Goal: Information Seeking & Learning: Learn about a topic

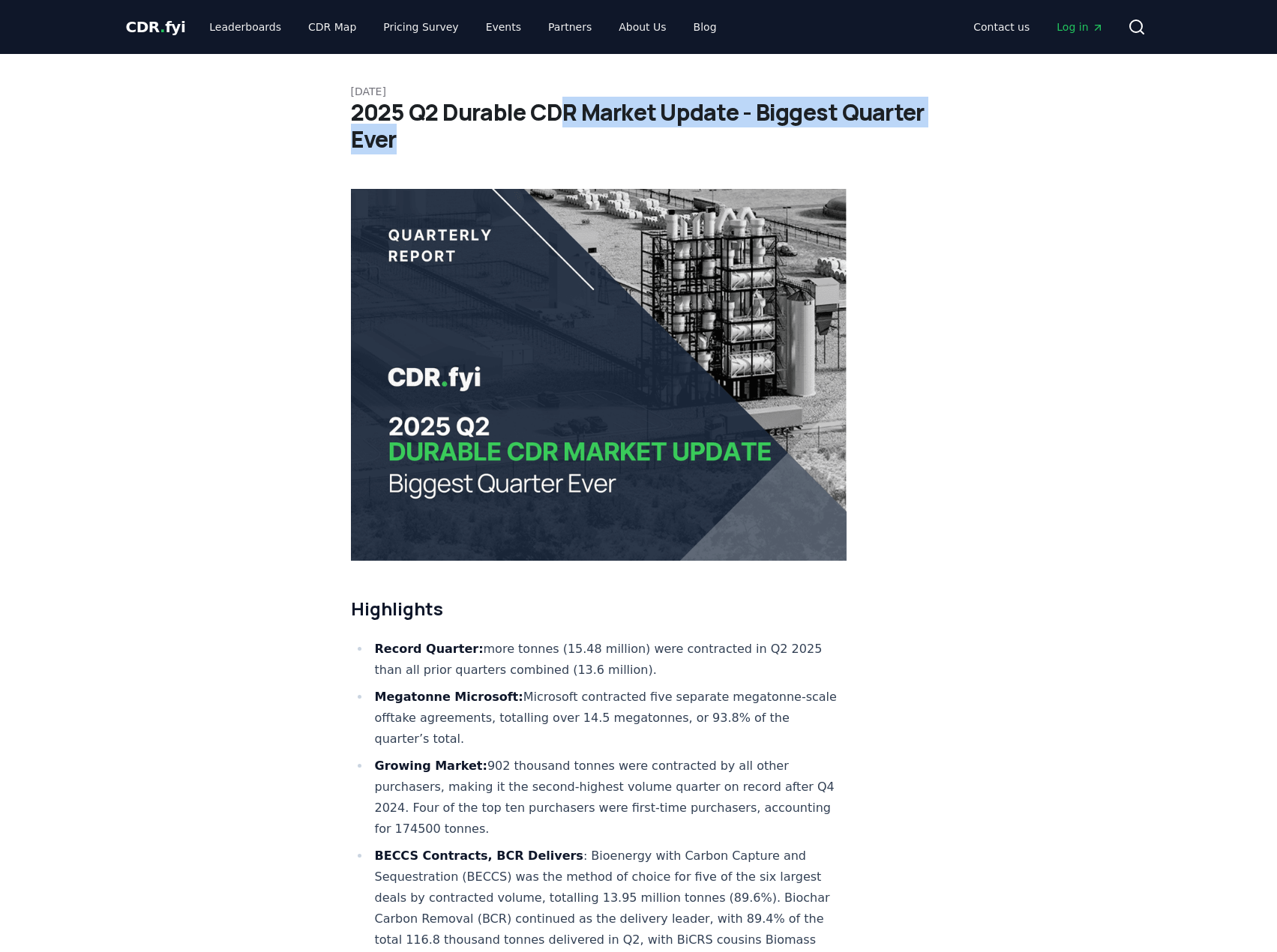
drag, startPoint x: 554, startPoint y: 112, endPoint x: 688, endPoint y: 152, distance: 139.8
click at [688, 152] on h1 "2025 Q2 Durable CDR Market Update - Biggest Quarter Ever" at bounding box center [638, 126] width 576 height 54
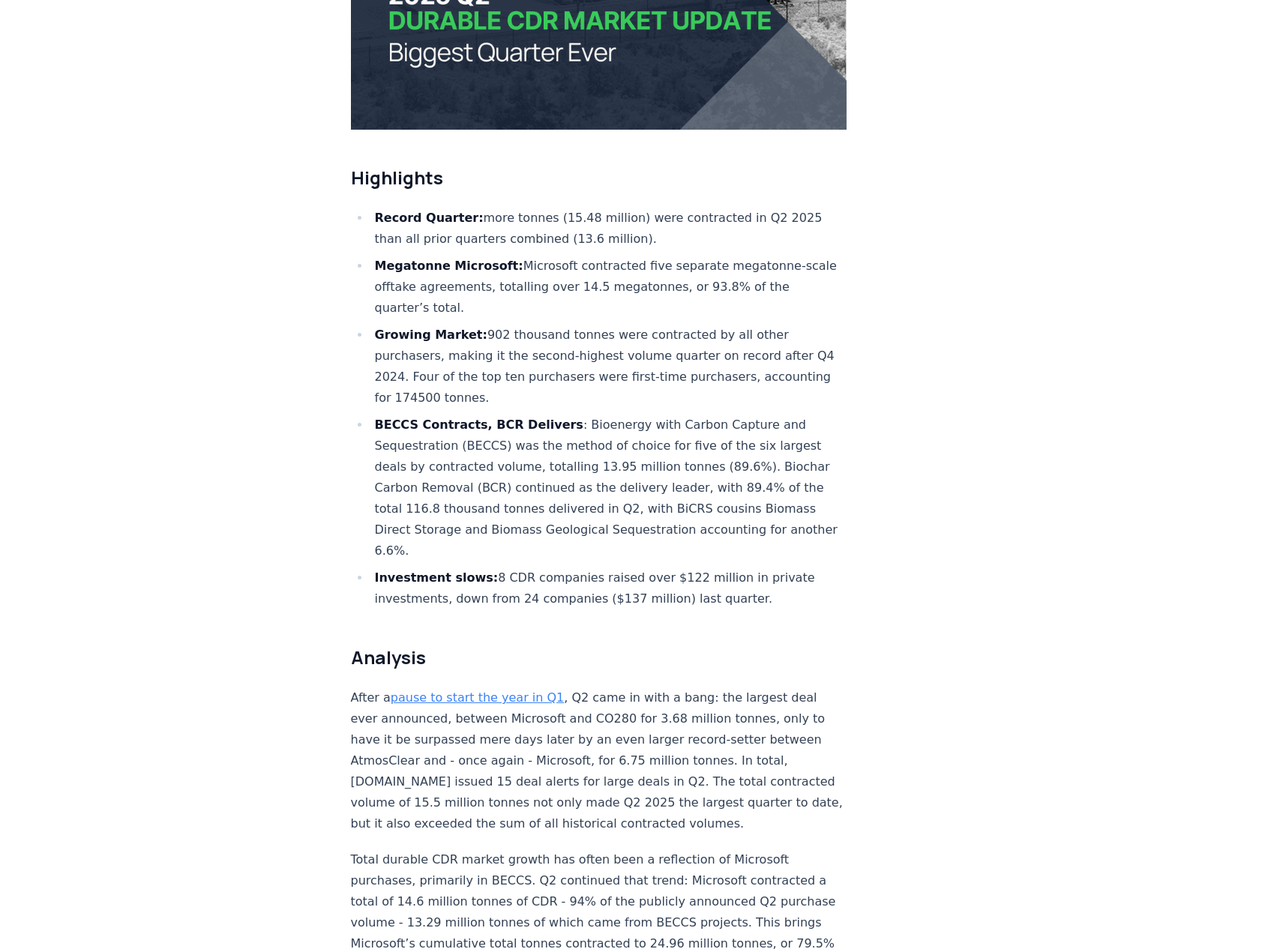
scroll to position [450, 0]
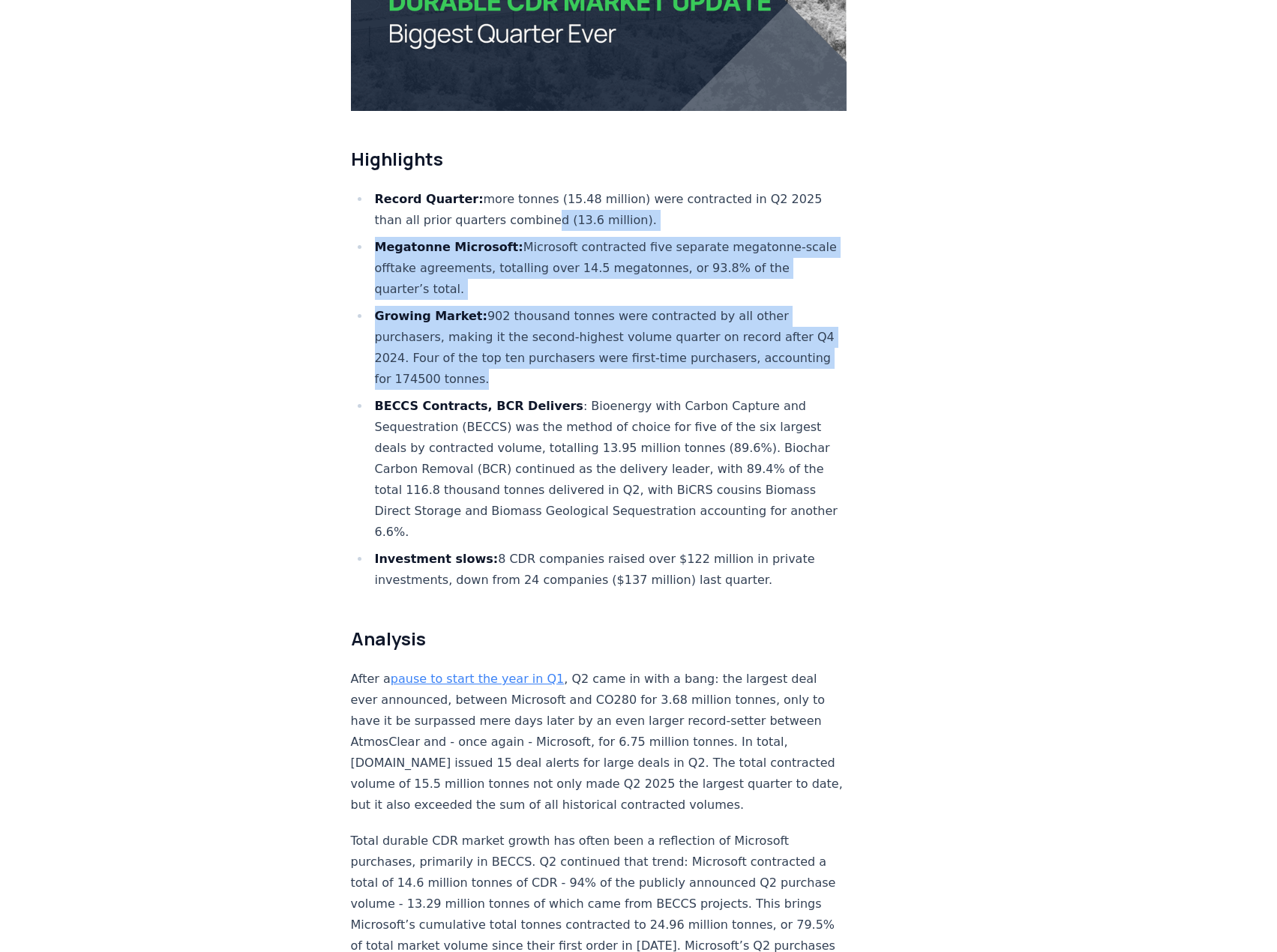
drag, startPoint x: 542, startPoint y: 164, endPoint x: 540, endPoint y: 343, distance: 179.0
click at [540, 343] on ul "Record Quarter: more tonnes (15.48 million) were contracted in Q2 2025 than all…" at bounding box center [599, 389] width 496 height 402
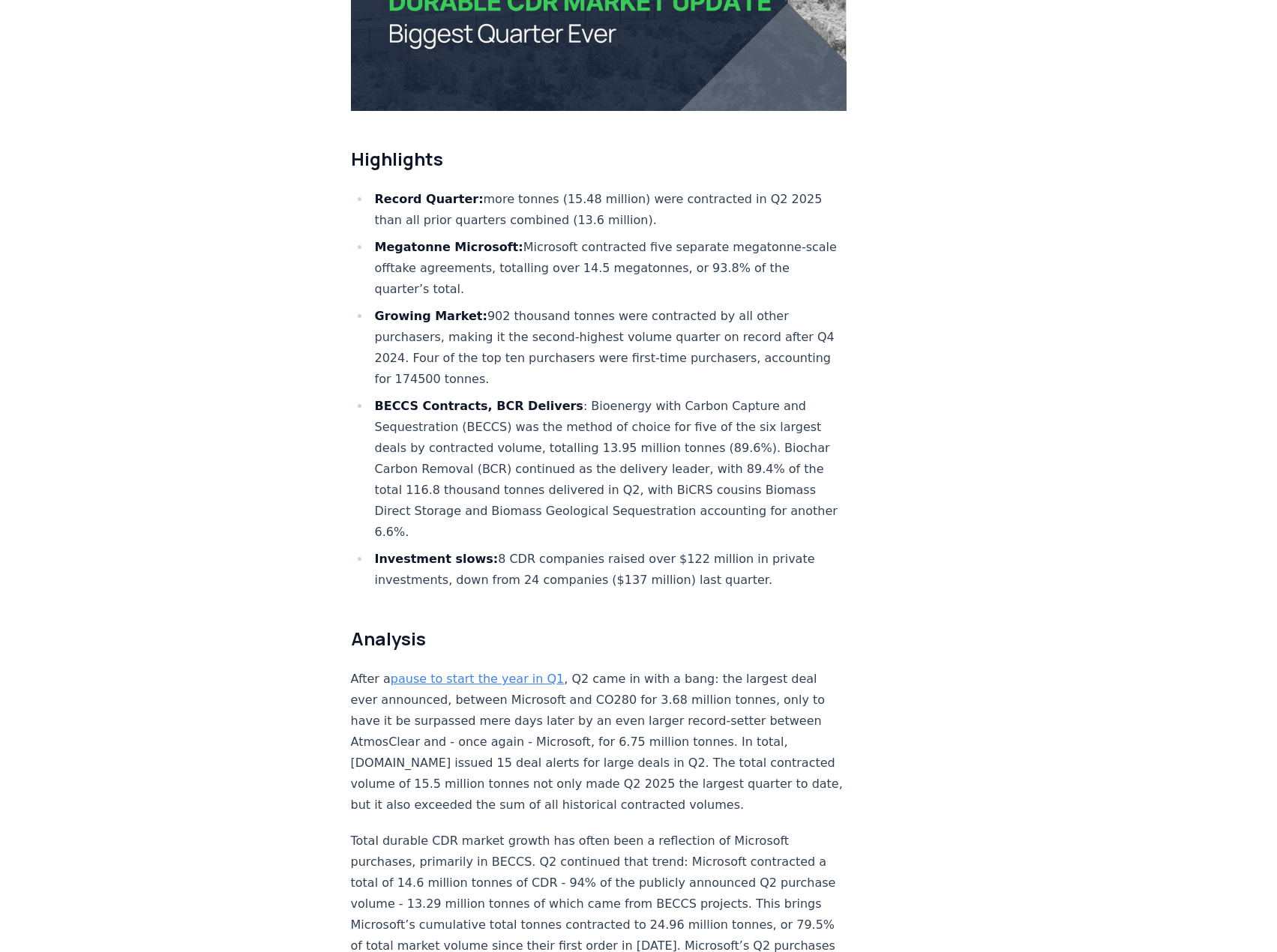
click at [540, 344] on ul "Record Quarter: more tonnes (15.48 million) were contracted in Q2 2025 than all…" at bounding box center [599, 389] width 496 height 402
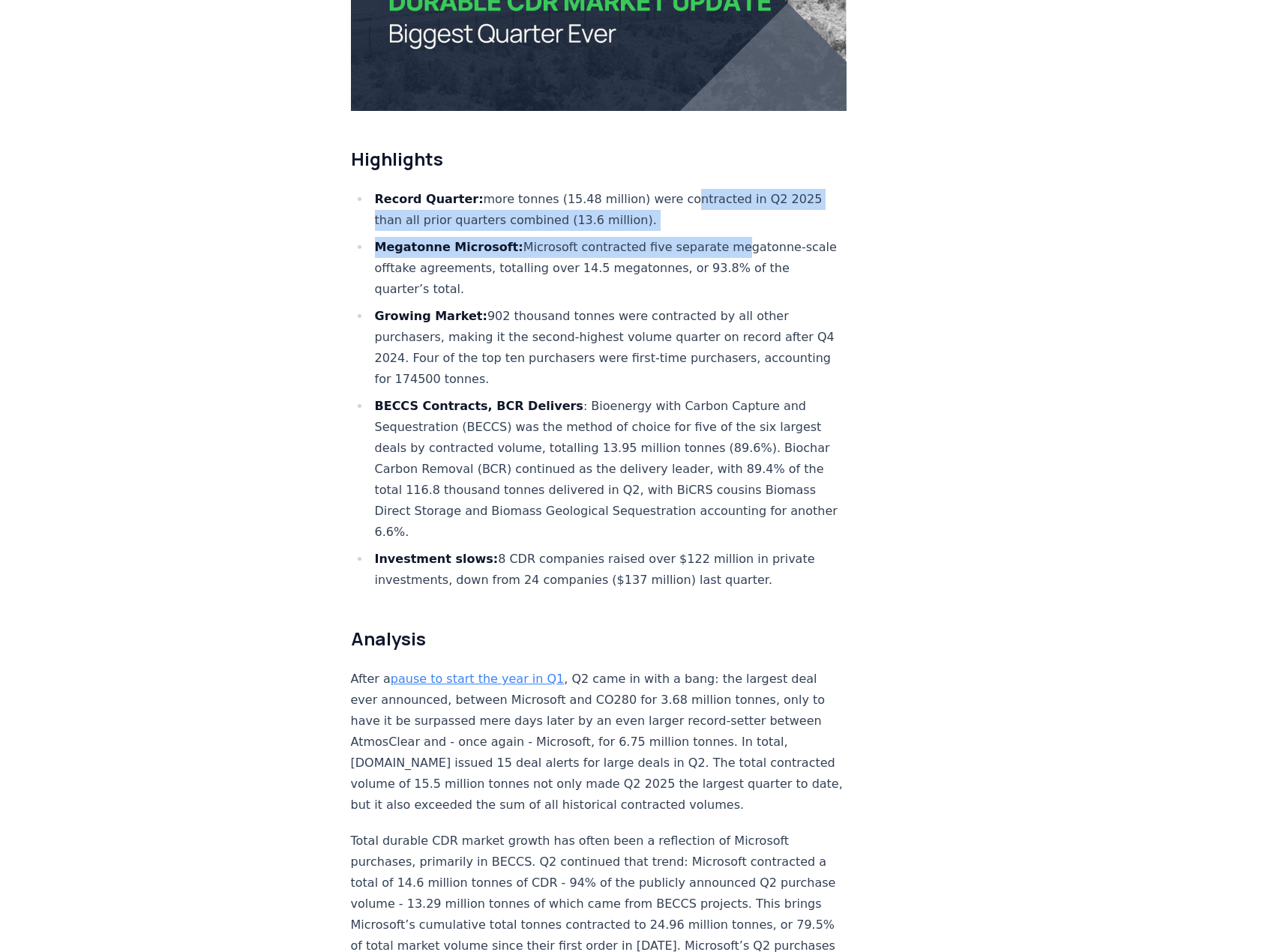
drag, startPoint x: 670, startPoint y: 143, endPoint x: 709, endPoint y: 196, distance: 65.8
click at [709, 196] on ul "Record Quarter: more tonnes (15.48 million) were contracted in Q2 2025 than all…" at bounding box center [599, 389] width 496 height 402
click at [709, 237] on li "Megatonne Microsoft: Microsoft contracted five separate megatonne-scale offtake…" at bounding box center [608, 268] width 477 height 63
drag, startPoint x: 654, startPoint y: 171, endPoint x: 615, endPoint y: 136, distance: 52.4
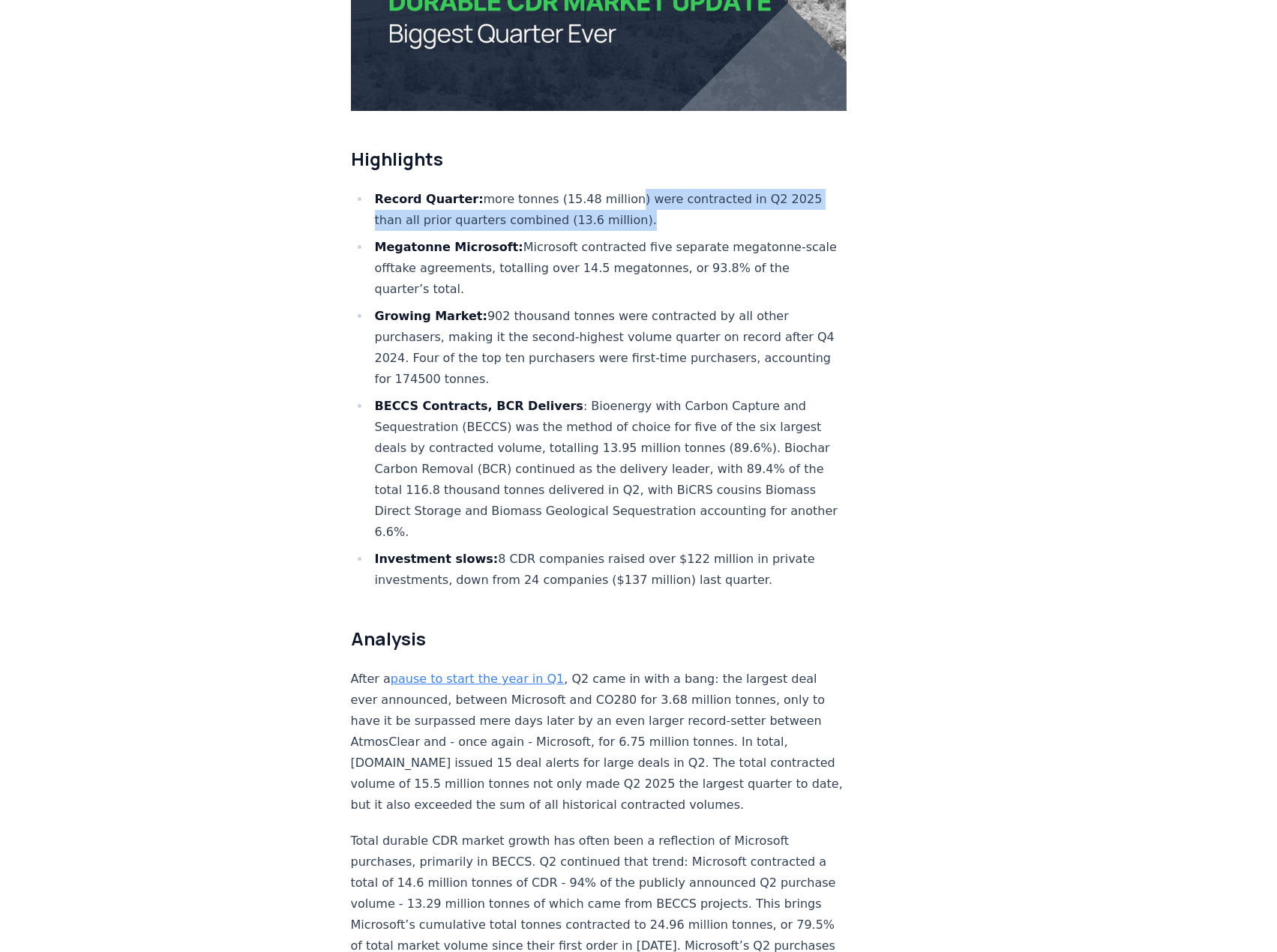
drag, startPoint x: 621, startPoint y: 147, endPoint x: 676, endPoint y: 184, distance: 66.3
click at [676, 189] on ul "Record Quarter: more tonnes (15.48 million) were contracted in Q2 2025 than all…" at bounding box center [599, 389] width 496 height 402
drag, startPoint x: 681, startPoint y: 175, endPoint x: 670, endPoint y: 139, distance: 37.6
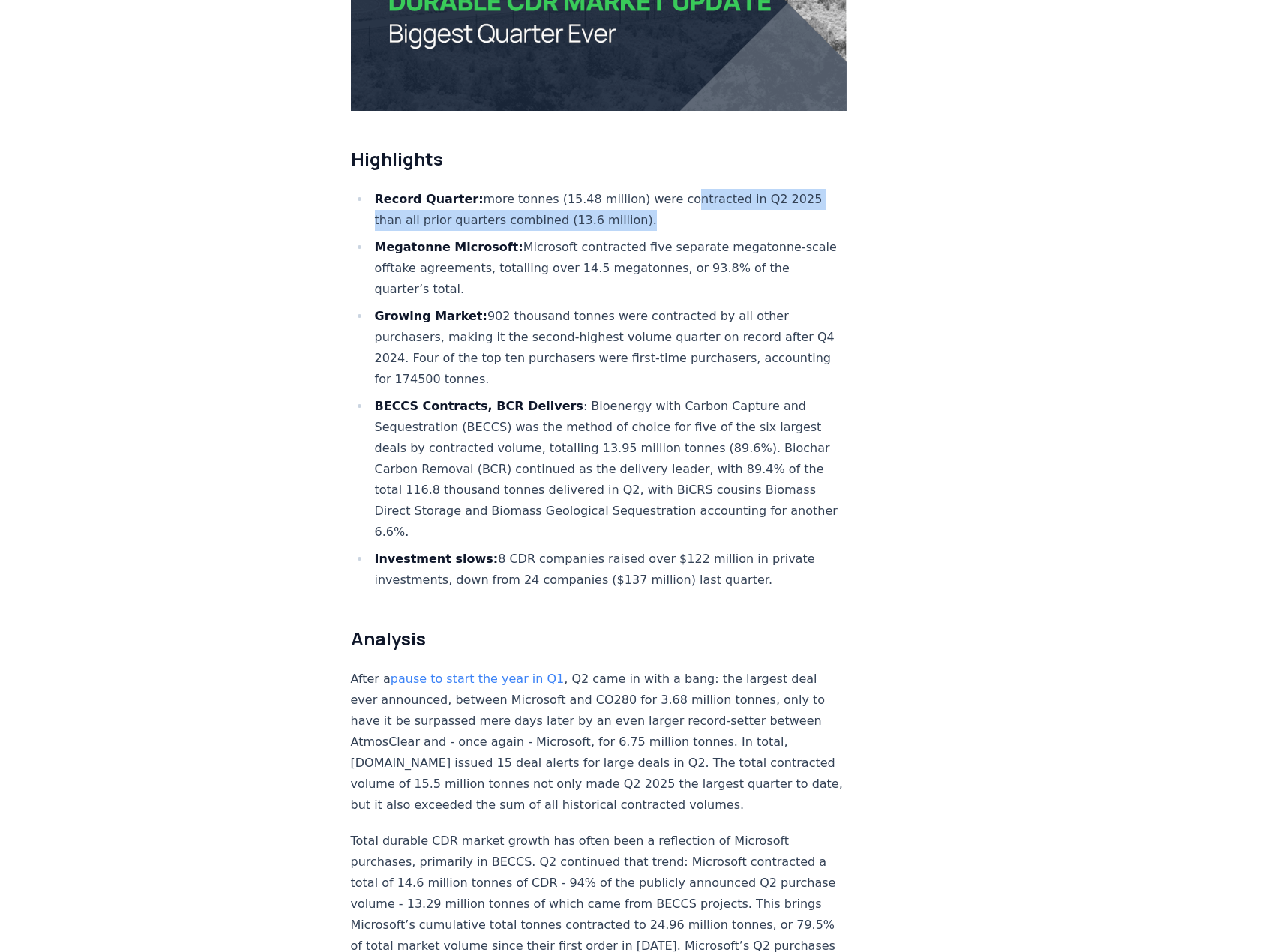
click at [670, 189] on li "Record Quarter: more tonnes (15.48 million) were contracted in Q2 2025 than all…" at bounding box center [608, 209] width 477 height 42
drag, startPoint x: 675, startPoint y: 149, endPoint x: 688, endPoint y: 171, distance: 25.6
click at [687, 189] on li "Record Quarter: more tonnes (15.48 million) were contracted in Q2 2025 than all…" at bounding box center [608, 209] width 477 height 42
click at [688, 189] on li "Record Quarter: more tonnes (15.48 million) were contracted in Q2 2025 than all…" at bounding box center [608, 209] width 477 height 42
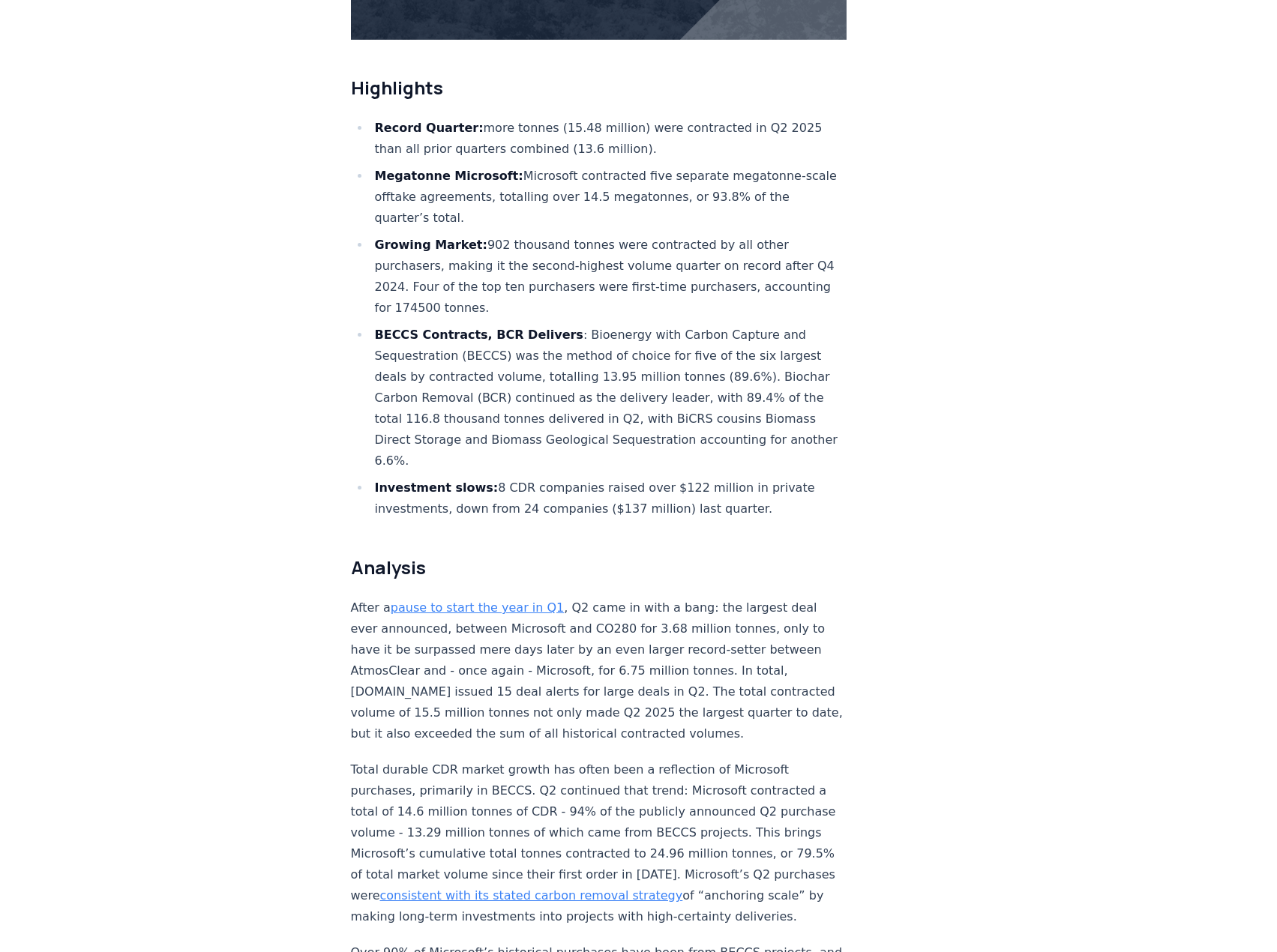
scroll to position [525, 0]
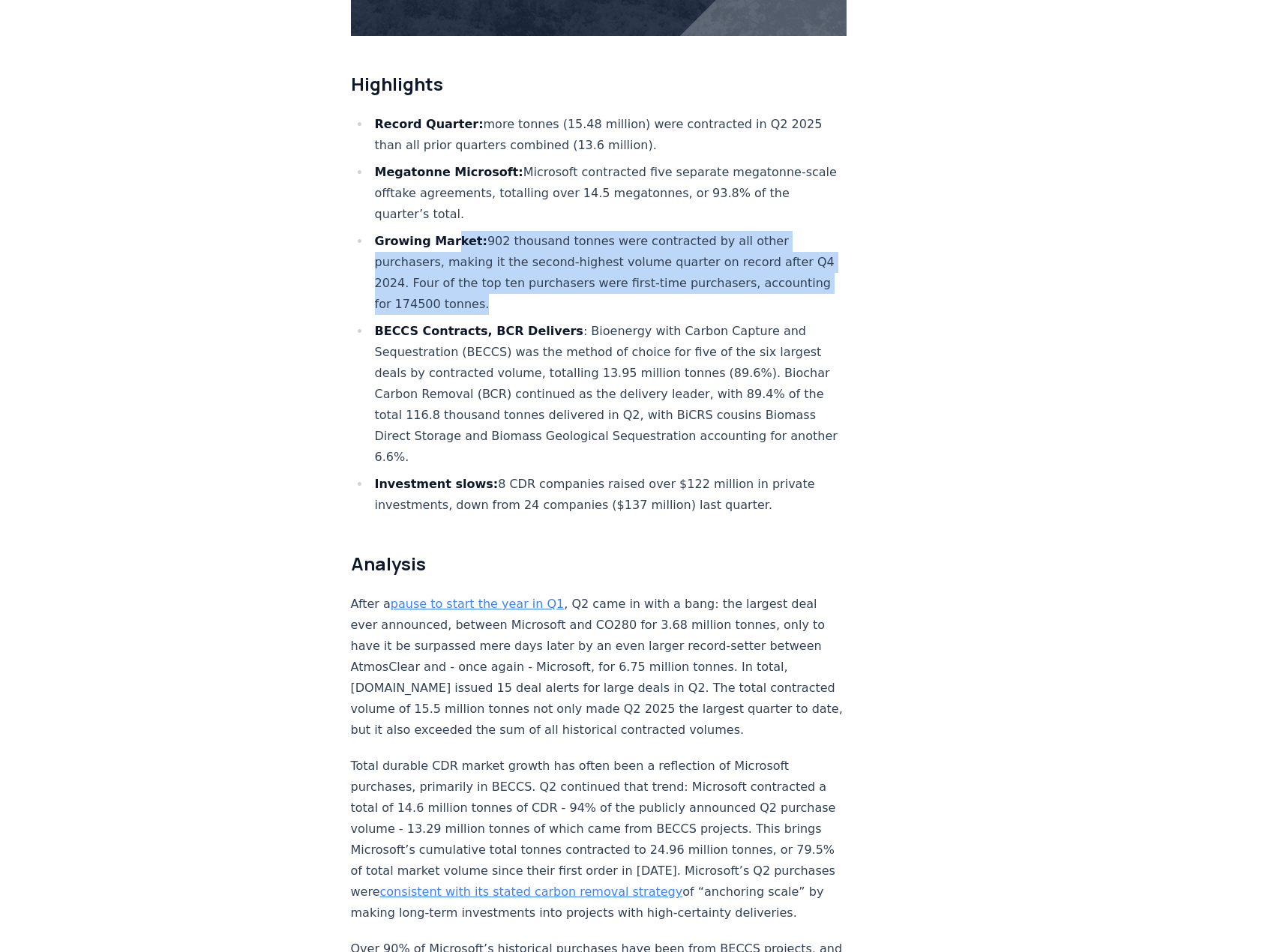
drag, startPoint x: 453, startPoint y: 191, endPoint x: 600, endPoint y: 259, distance: 162.0
click at [600, 259] on li "Growing Market: 902 thousand tonnes were contracted by all other purchasers, ma…" at bounding box center [608, 273] width 477 height 84
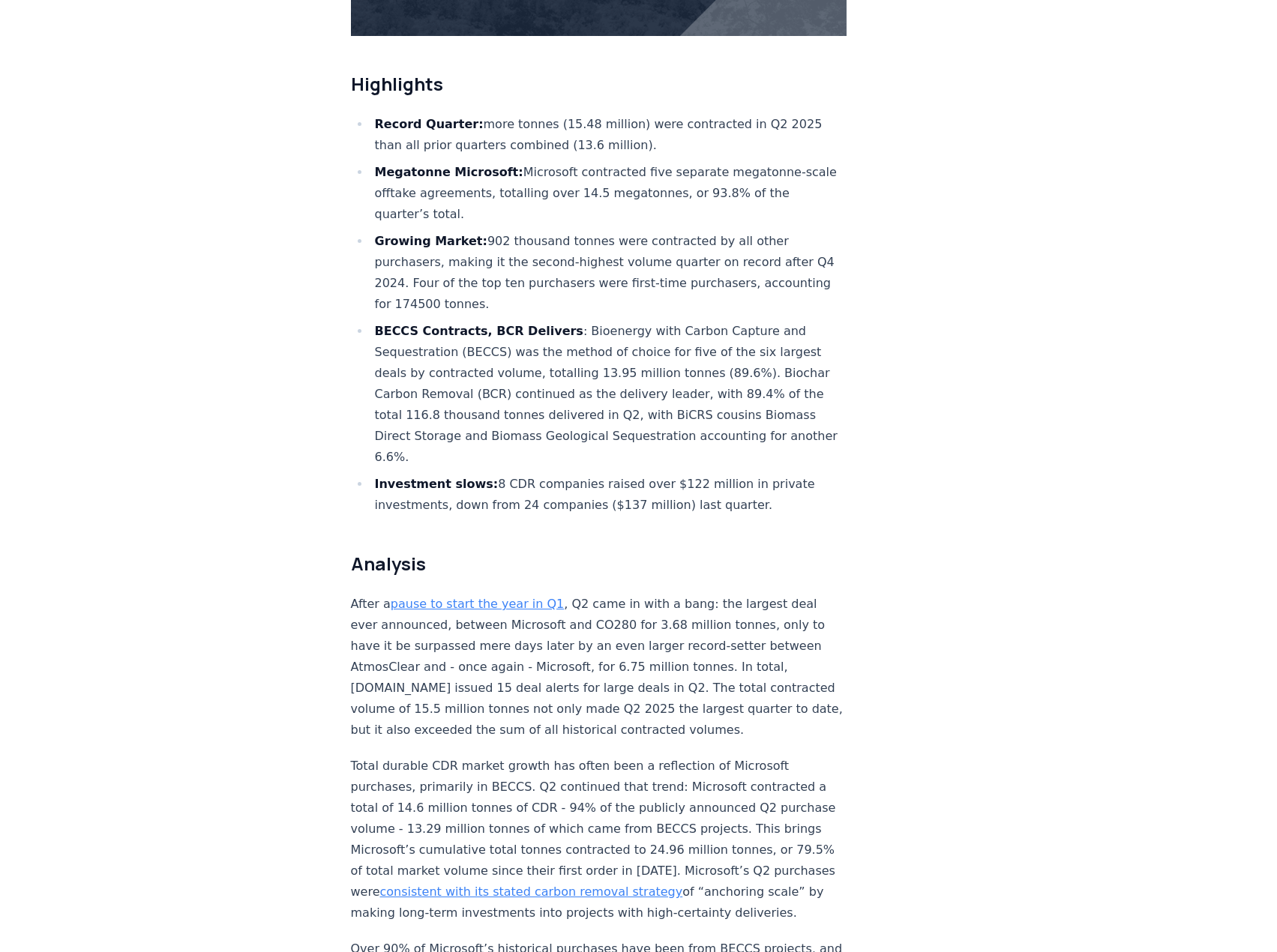
drag, startPoint x: 370, startPoint y: 345, endPoint x: 376, endPoint y: 326, distance: 19.9
click at [370, 345] on li "BECCS Contracts, BCR Delivers : Bioenergy with Carbon Capture and Sequestration…" at bounding box center [608, 394] width 477 height 147
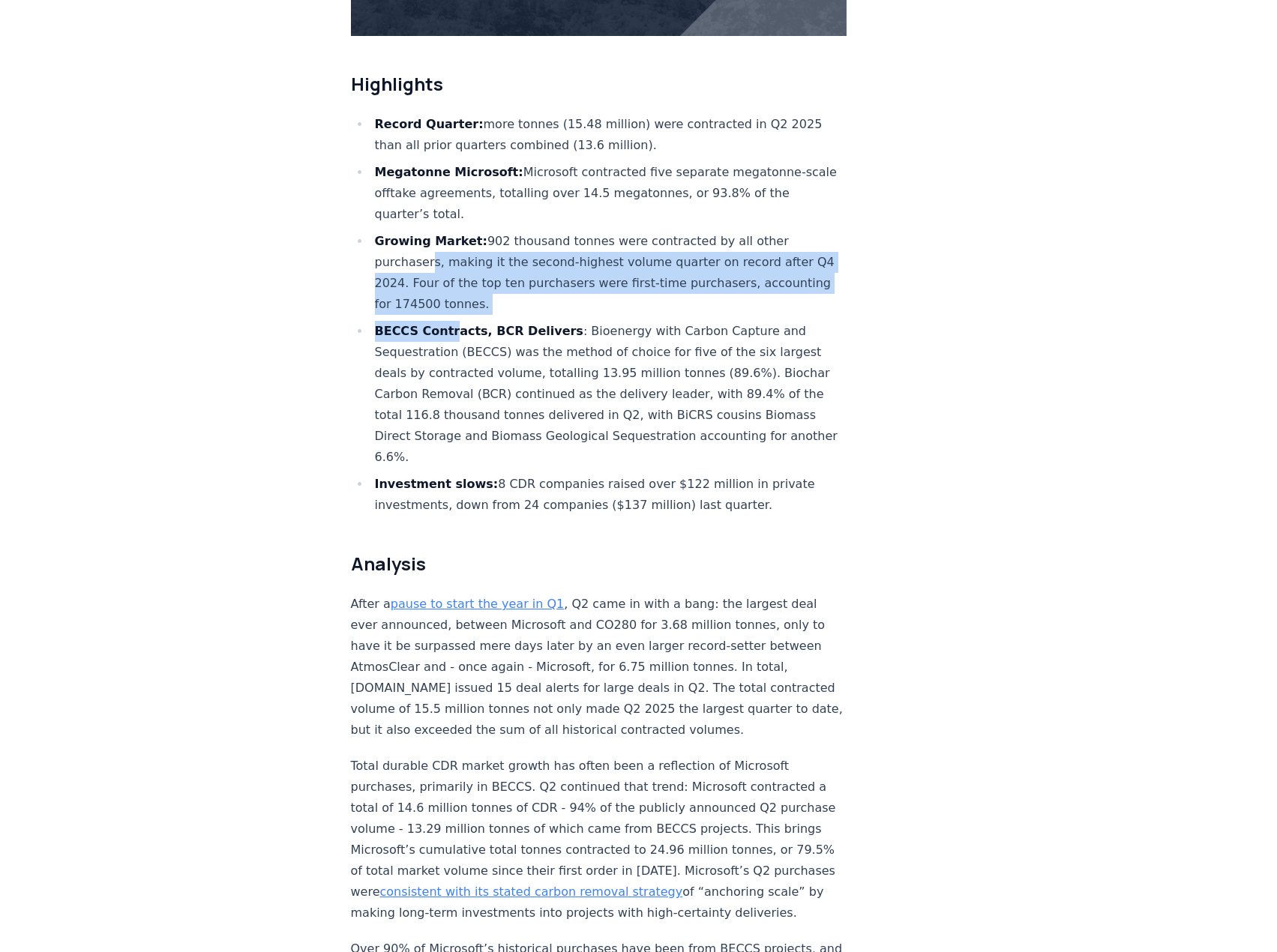
drag, startPoint x: 429, startPoint y: 220, endPoint x: 449, endPoint y: 288, distance: 70.9
click at [449, 287] on ul "Record Quarter: more tonnes (15.48 million) were contracted in Q2 2025 than all…" at bounding box center [599, 314] width 496 height 402
click at [449, 324] on strong "BECCS Contracts, BCR Delivers" at bounding box center [479, 331] width 208 height 15
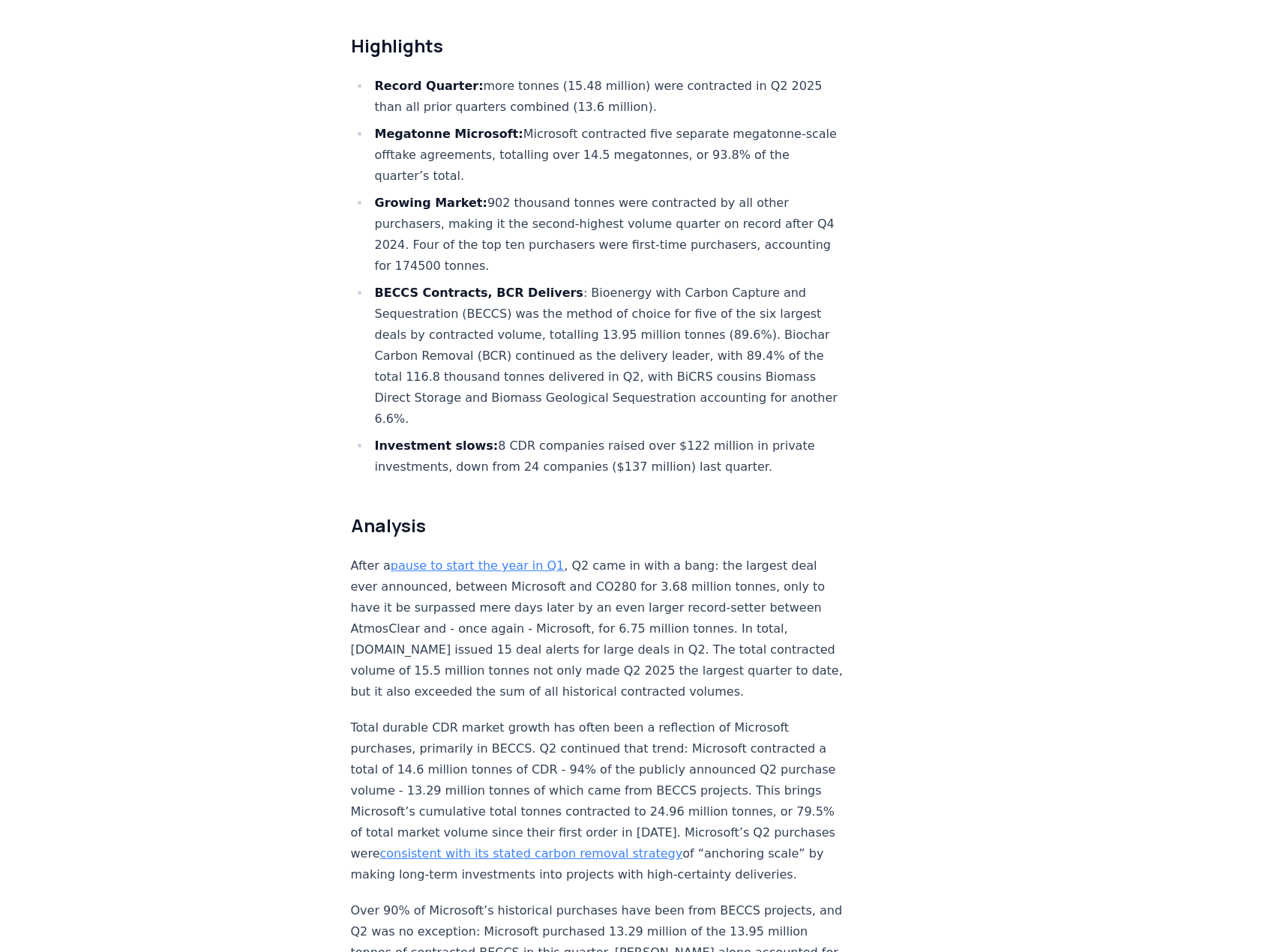
scroll to position [600, 0]
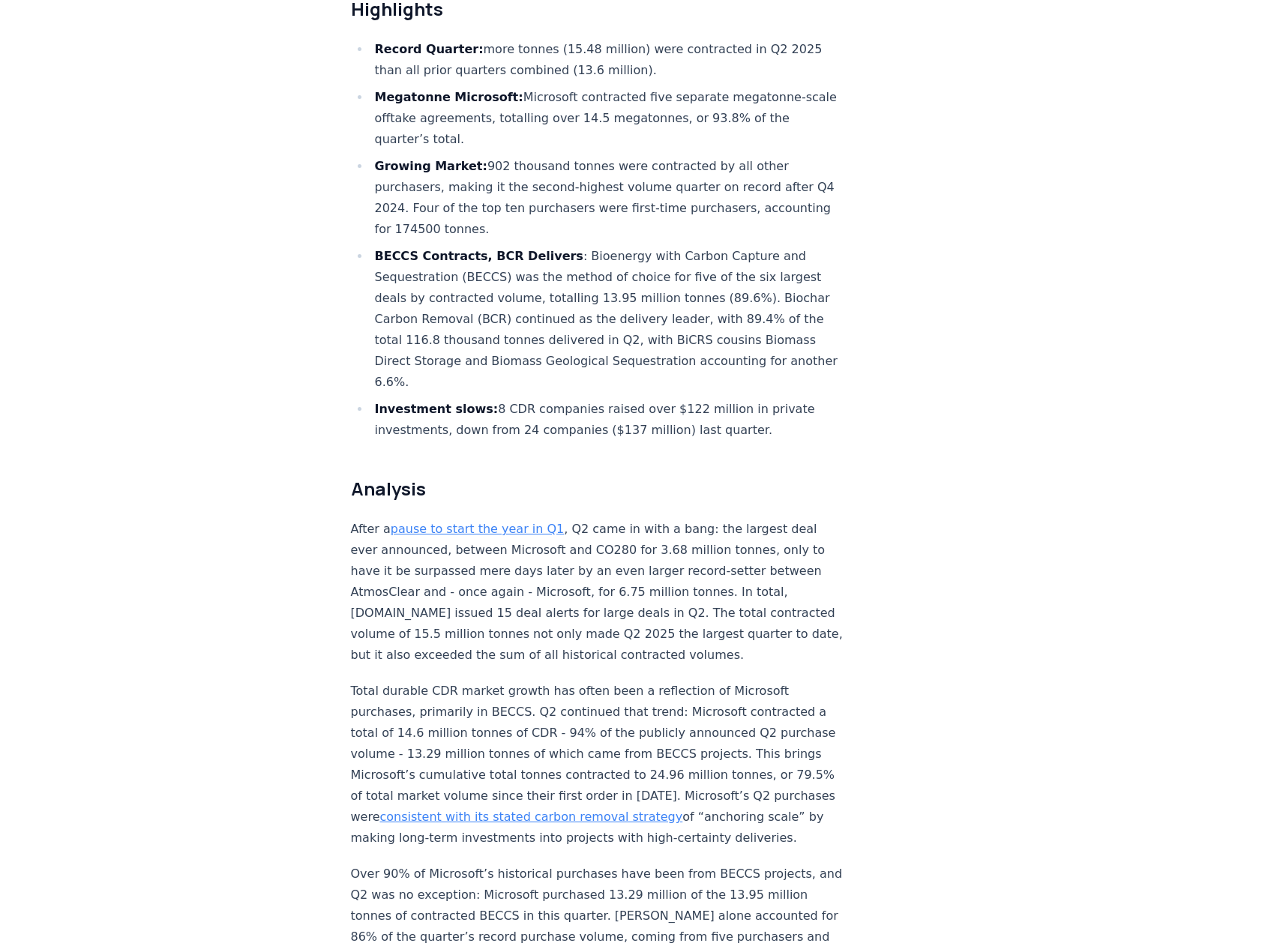
click at [540, 399] on li "Investment slows: 8 CDR companies raised over $122 million in private investmen…" at bounding box center [608, 420] width 477 height 42
click at [550, 309] on li "BECCS Contracts, BCR Delivers : Bioenergy with Carbon Capture and Sequestration…" at bounding box center [608, 319] width 477 height 147
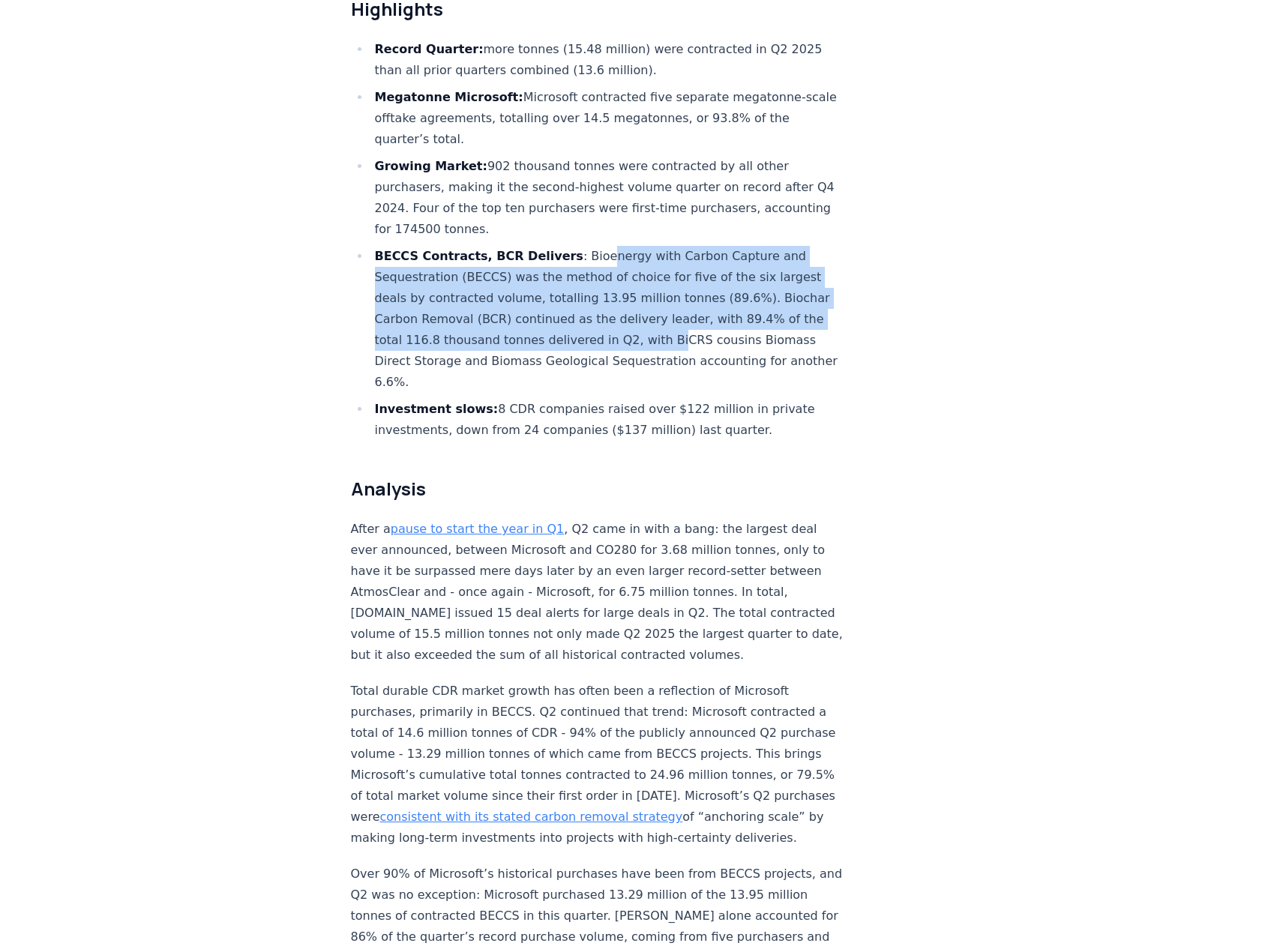
drag, startPoint x: 612, startPoint y: 213, endPoint x: 657, endPoint y: 300, distance: 97.9
click at [657, 299] on ul "Record Quarter: more tonnes (15.48 million) were contracted in Q2 2025 than all…" at bounding box center [599, 239] width 496 height 402
click at [657, 300] on li "BECCS Contracts, BCR Delivers : Bioenergy with Carbon Capture and Sequestration…" at bounding box center [608, 319] width 477 height 147
drag, startPoint x: 534, startPoint y: 228, endPoint x: 563, endPoint y: 301, distance: 78.5
click at [563, 301] on li "BECCS Contracts, BCR Delivers : Bioenergy with Carbon Capture and Sequestration…" at bounding box center [608, 319] width 477 height 147
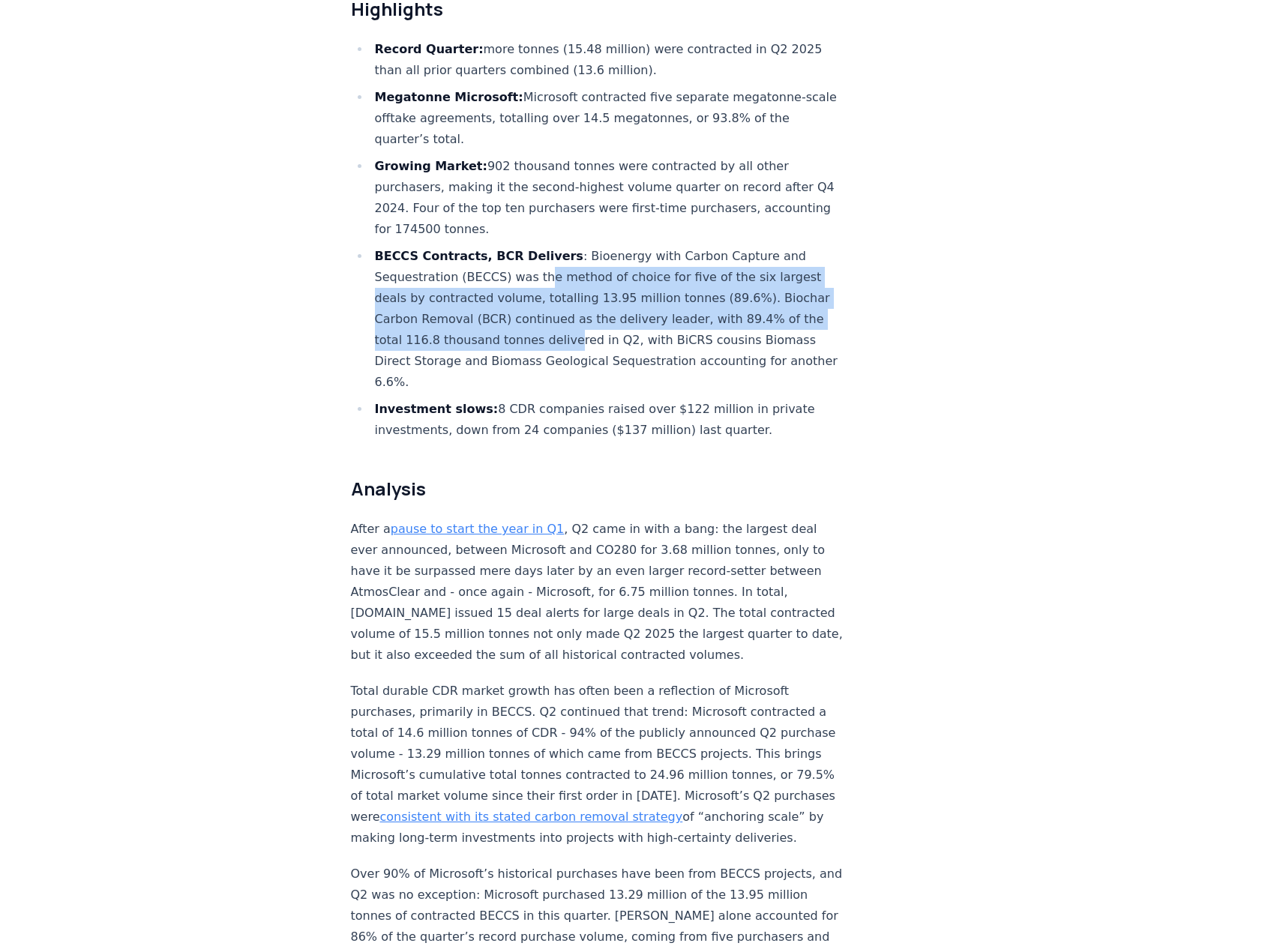
click at [563, 301] on li "BECCS Contracts, BCR Delivers : Bioenergy with Carbon Capture and Sequestration…" at bounding box center [608, 319] width 477 height 147
drag, startPoint x: 600, startPoint y: 234, endPoint x: 618, endPoint y: 293, distance: 61.7
click at [618, 292] on li "BECCS Contracts, BCR Delivers : Bioenergy with Carbon Capture and Sequestration…" at bounding box center [608, 319] width 477 height 147
click at [618, 293] on li "BECCS Contracts, BCR Delivers : Bioenergy with Carbon Capture and Sequestration…" at bounding box center [608, 319] width 477 height 147
drag, startPoint x: 644, startPoint y: 239, endPoint x: 646, endPoint y: 304, distance: 65.0
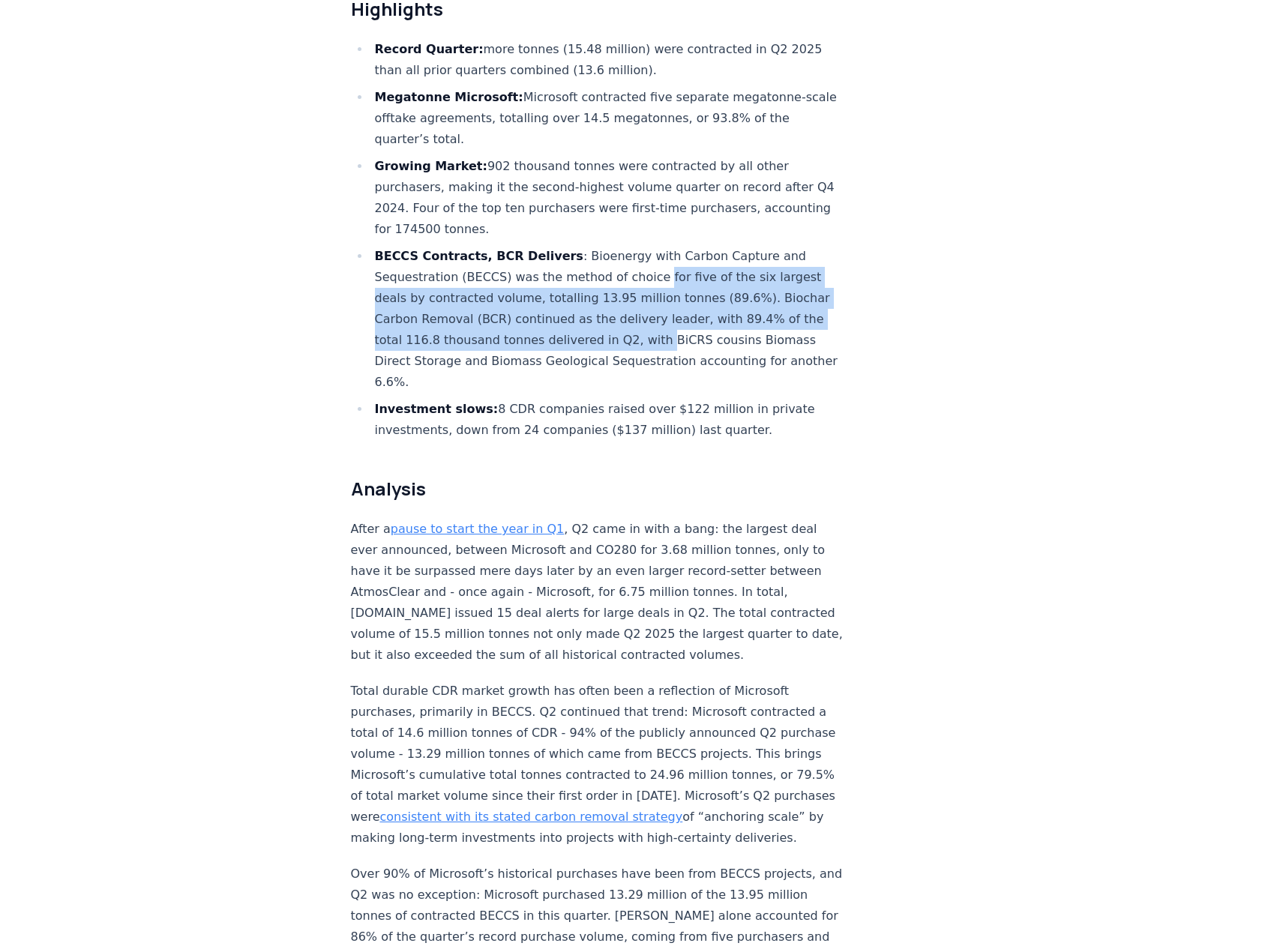
click at [647, 303] on li "BECCS Contracts, BCR Delivers : Bioenergy with Carbon Capture and Sequestration…" at bounding box center [608, 319] width 477 height 147
click at [646, 304] on li "BECCS Contracts, BCR Delivers : Bioenergy with Carbon Capture and Sequestration…" at bounding box center [608, 319] width 477 height 147
drag, startPoint x: 488, startPoint y: 249, endPoint x: 553, endPoint y: 308, distance: 87.8
click at [553, 307] on li "BECCS Contracts, BCR Delivers : Bioenergy with Carbon Capture and Sequestration…" at bounding box center [608, 319] width 477 height 147
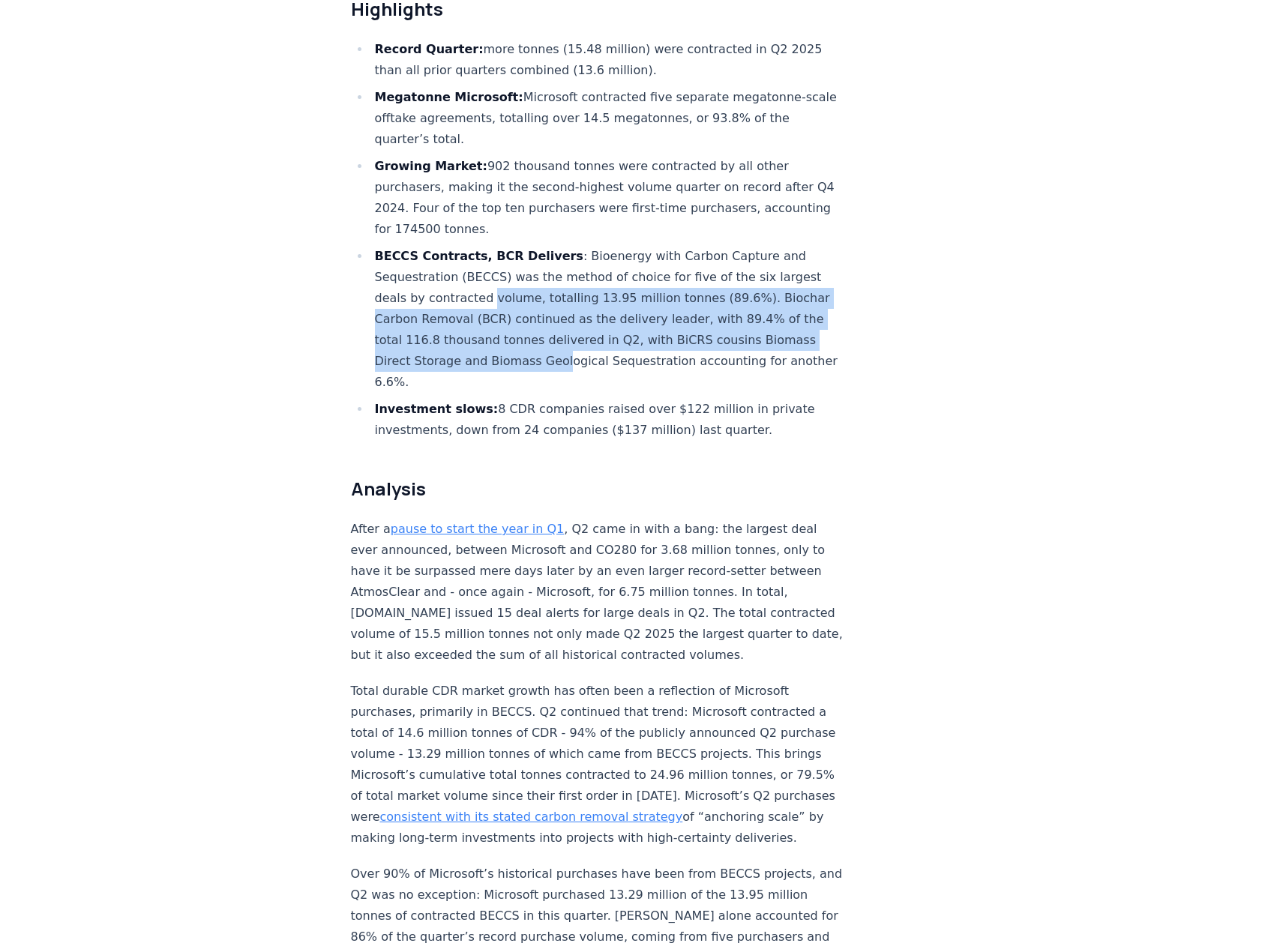
click at [553, 309] on li "BECCS Contracts, BCR Delivers : Bioenergy with Carbon Capture and Sequestration…" at bounding box center [608, 319] width 477 height 147
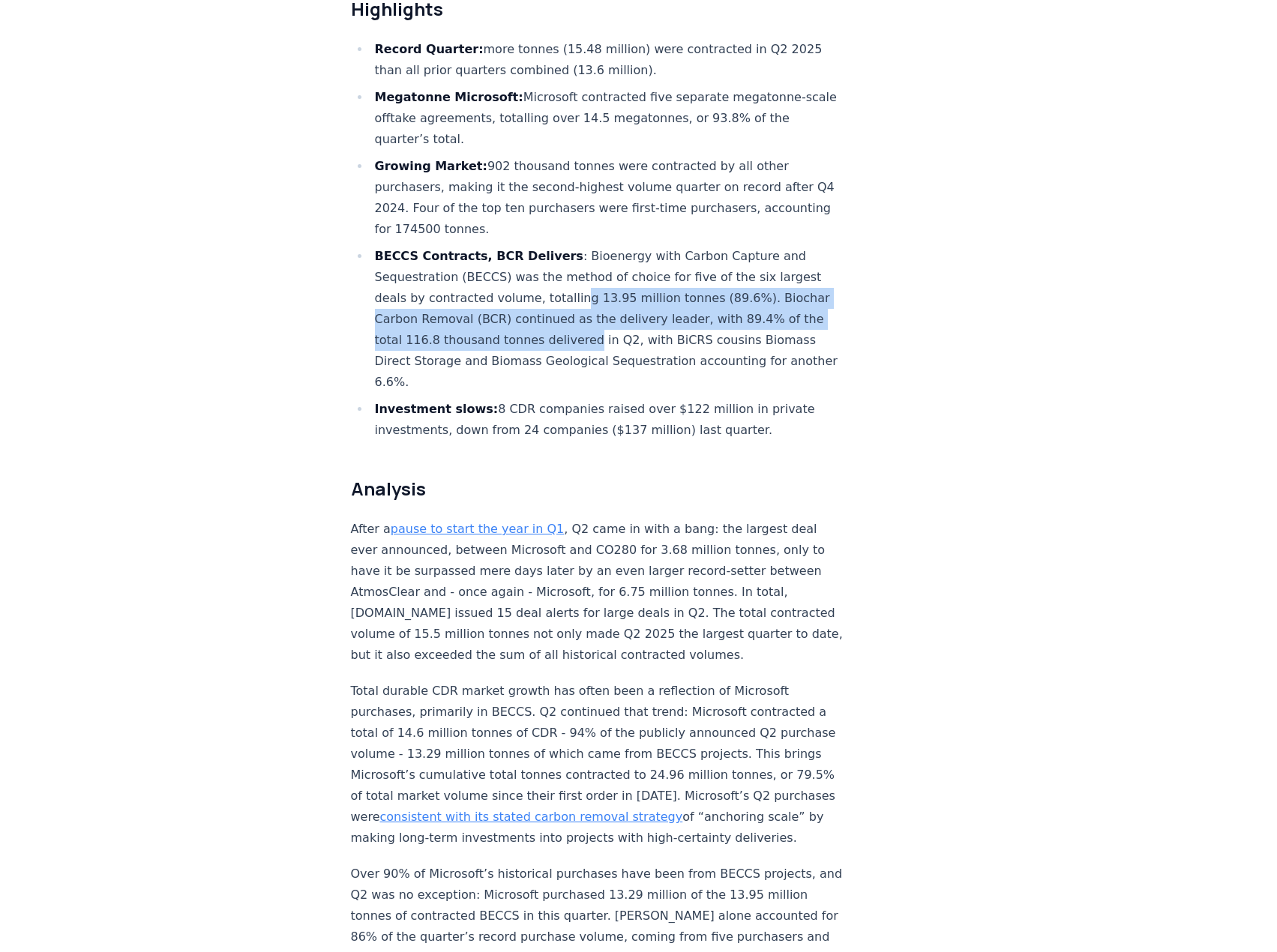
drag, startPoint x: 568, startPoint y: 253, endPoint x: 579, endPoint y: 300, distance: 48.3
click at [579, 299] on li "BECCS Contracts, BCR Delivers : Bioenergy with Carbon Capture and Sequestration…" at bounding box center [608, 319] width 477 height 147
click at [579, 300] on li "BECCS Contracts, BCR Delivers : Bioenergy with Carbon Capture and Sequestration…" at bounding box center [608, 319] width 477 height 147
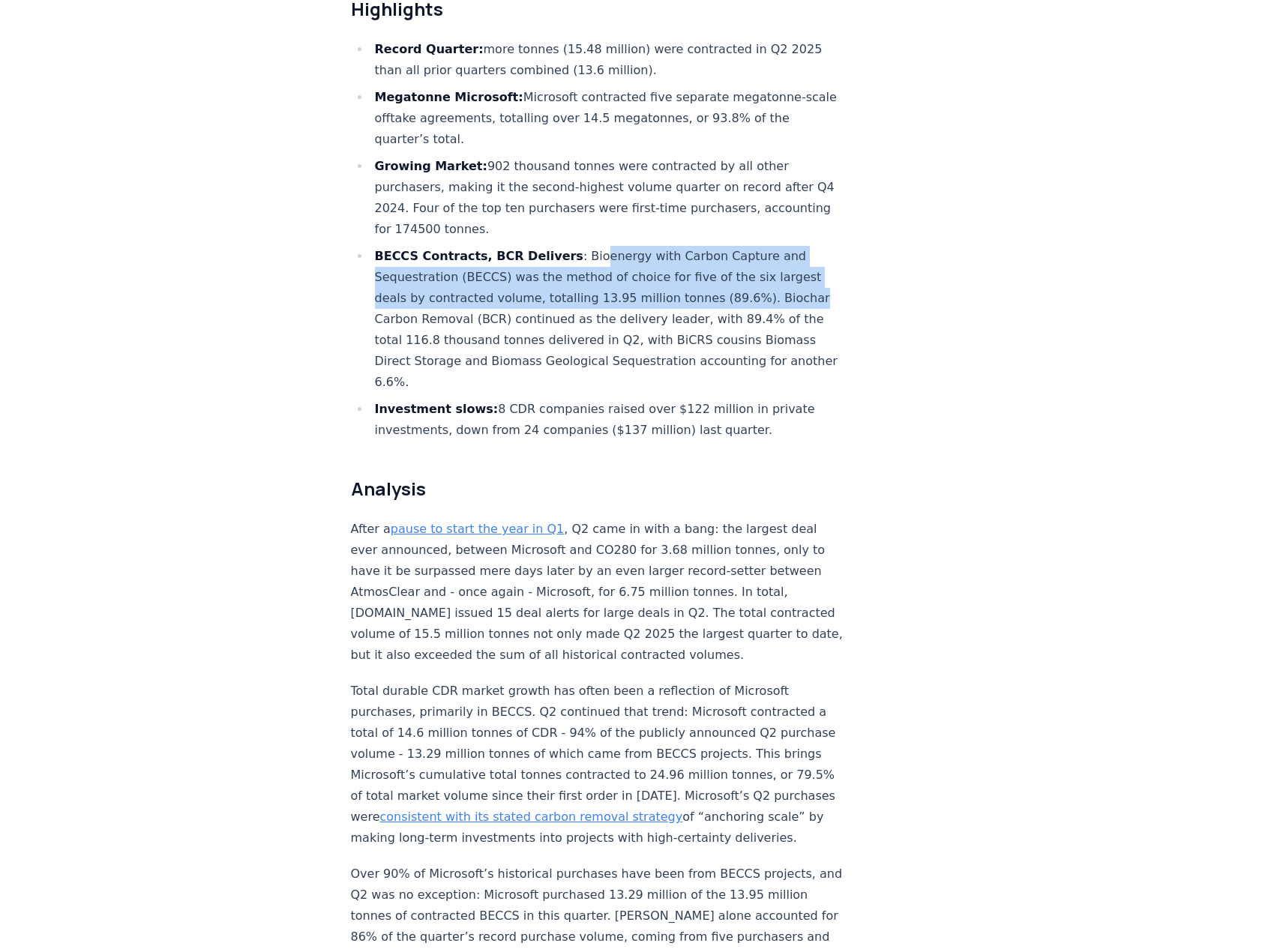
drag, startPoint x: 572, startPoint y: 201, endPoint x: 789, endPoint y: 244, distance: 221.2
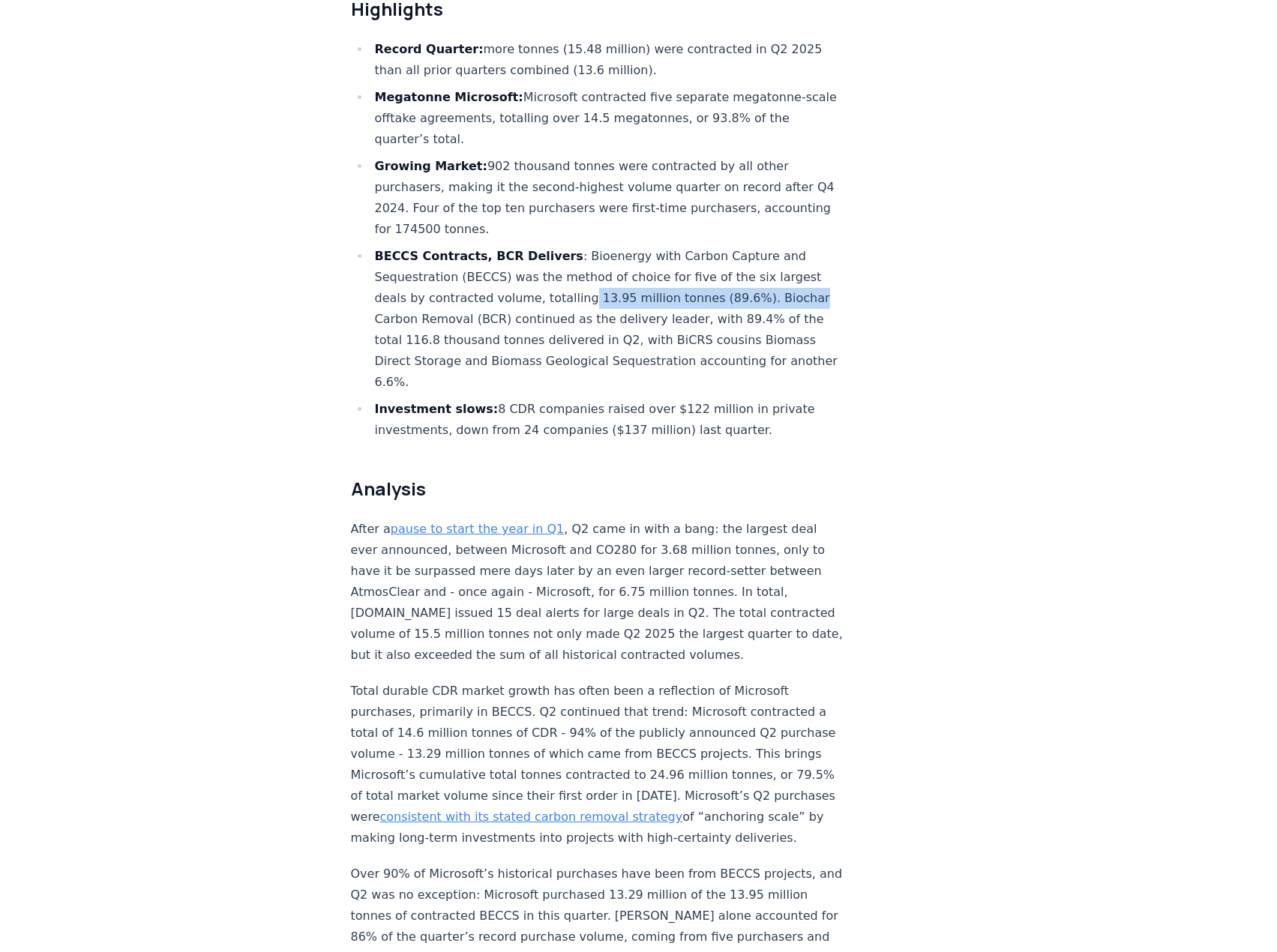
drag, startPoint x: 576, startPoint y: 253, endPoint x: 809, endPoint y: 257, distance: 233.0
drag, startPoint x: 800, startPoint y: 256, endPoint x: 582, endPoint y: 255, distance: 218.0
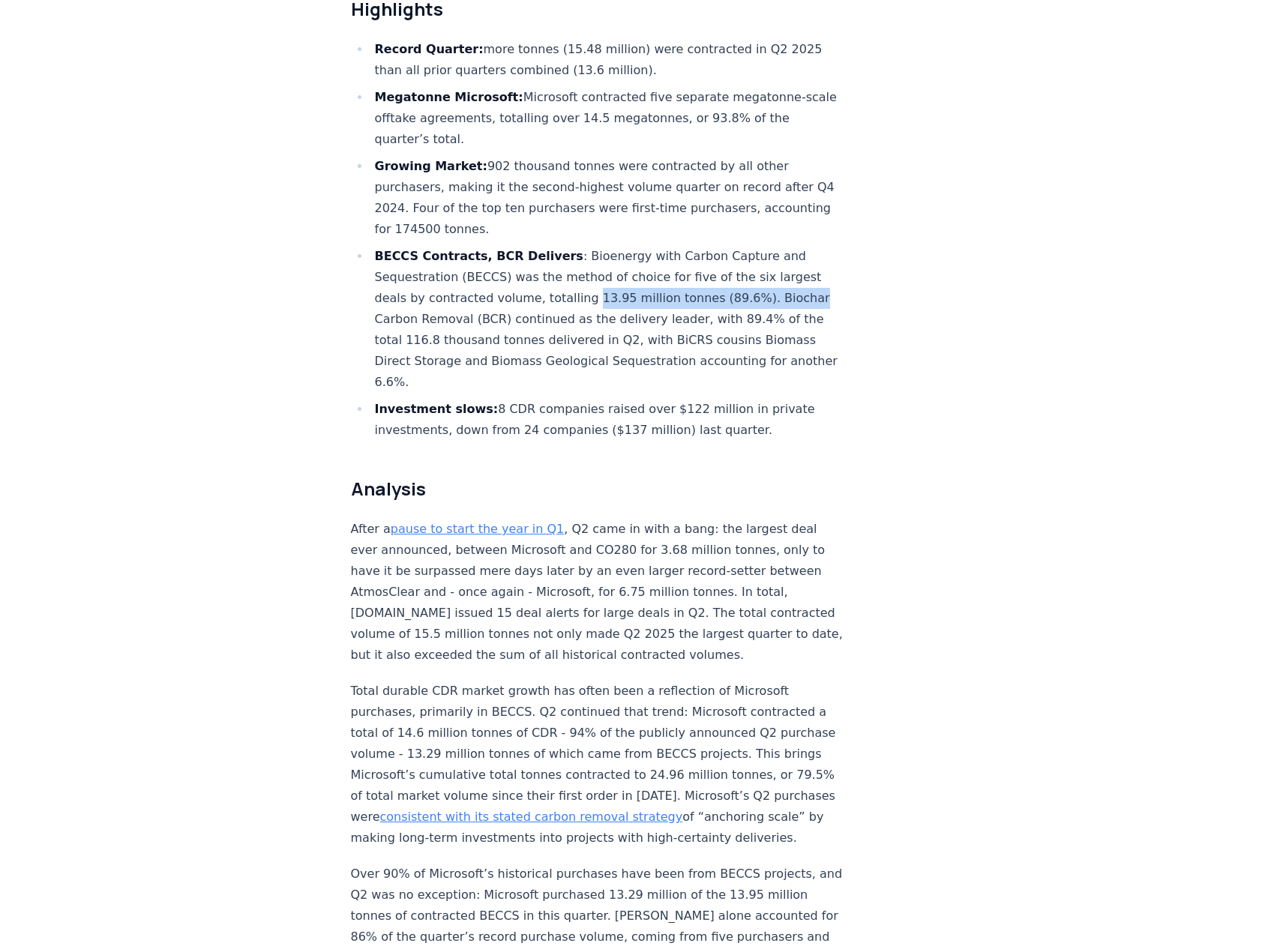
click at [582, 255] on li "BECCS Contracts, BCR Delivers : Bioenergy with Carbon Capture and Sequestration…" at bounding box center [608, 319] width 477 height 147
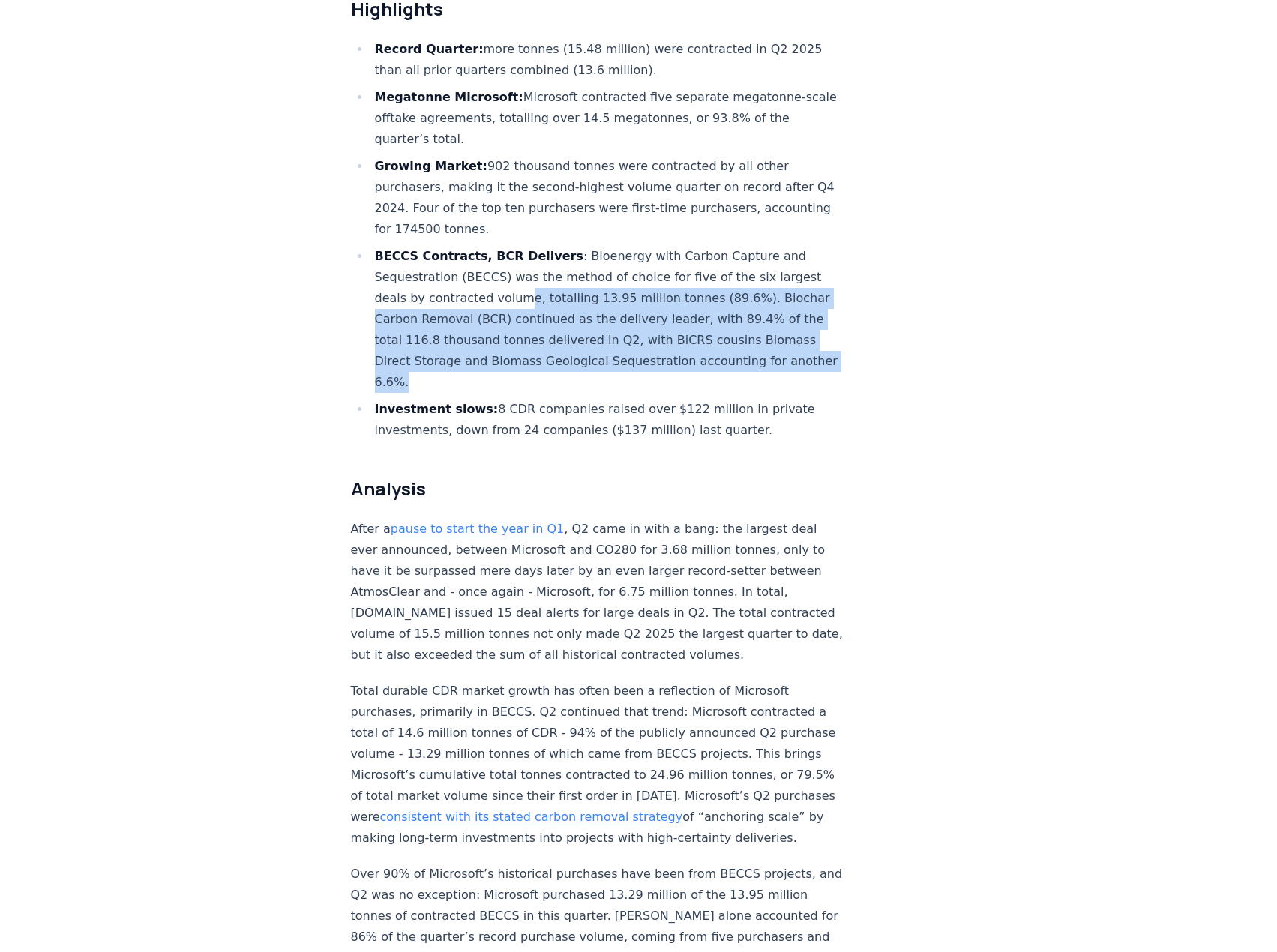
drag, startPoint x: 514, startPoint y: 257, endPoint x: 556, endPoint y: 328, distance: 82.5
click at [556, 328] on li "BECCS Contracts, BCR Delivers : Bioenergy with Carbon Capture and Sequestration…" at bounding box center [608, 319] width 477 height 147
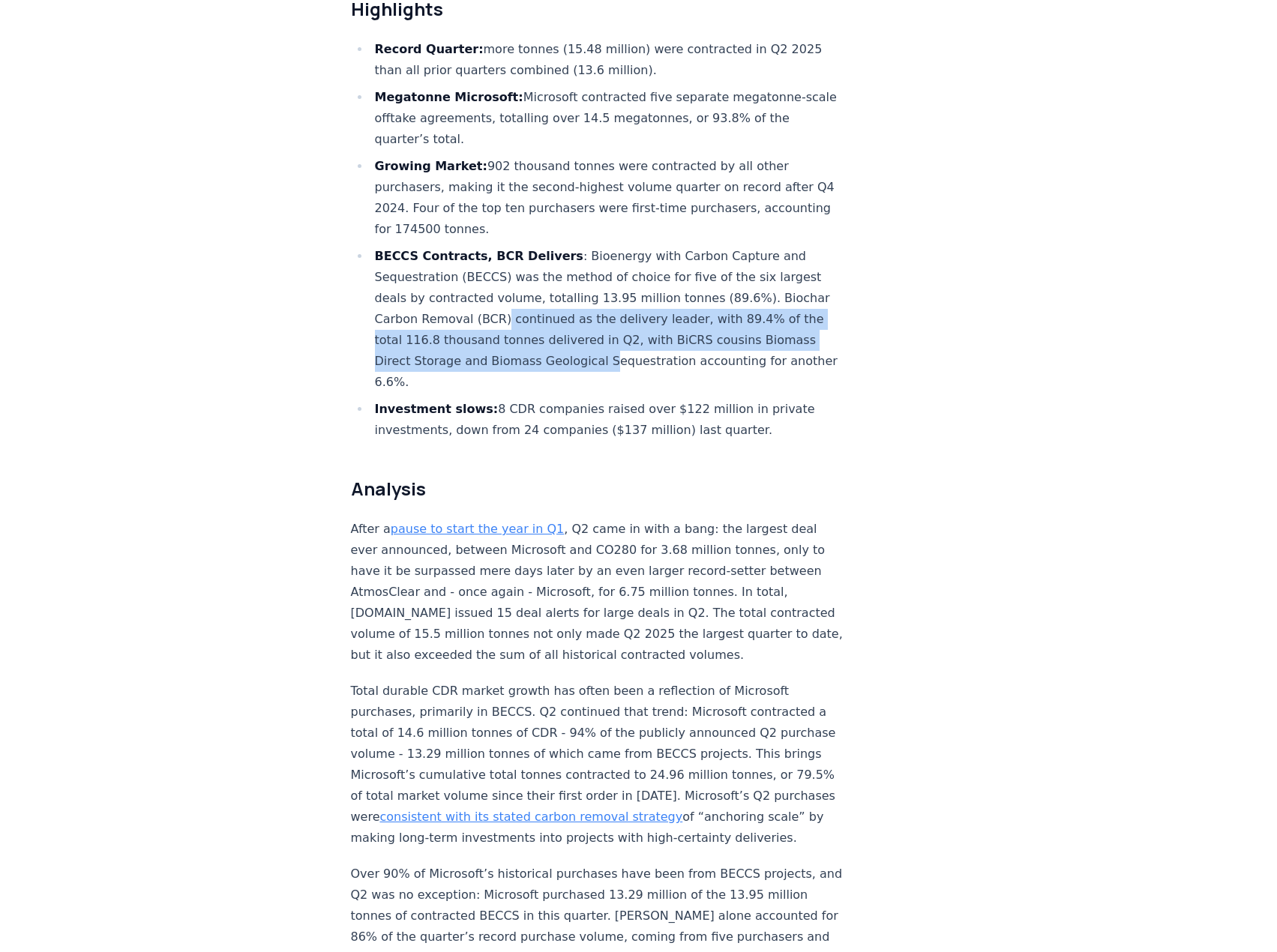
drag, startPoint x: 566, startPoint y: 295, endPoint x: 594, endPoint y: 319, distance: 36.9
click at [594, 319] on li "BECCS Contracts, BCR Delivers : Bioenergy with Carbon Capture and Sequestration…" at bounding box center [608, 319] width 477 height 147
drag, startPoint x: 576, startPoint y: 277, endPoint x: 596, endPoint y: 318, distance: 45.6
click at [596, 317] on li "BECCS Contracts, BCR Delivers : Bioenergy with Carbon Capture and Sequestration…" at bounding box center [608, 319] width 477 height 147
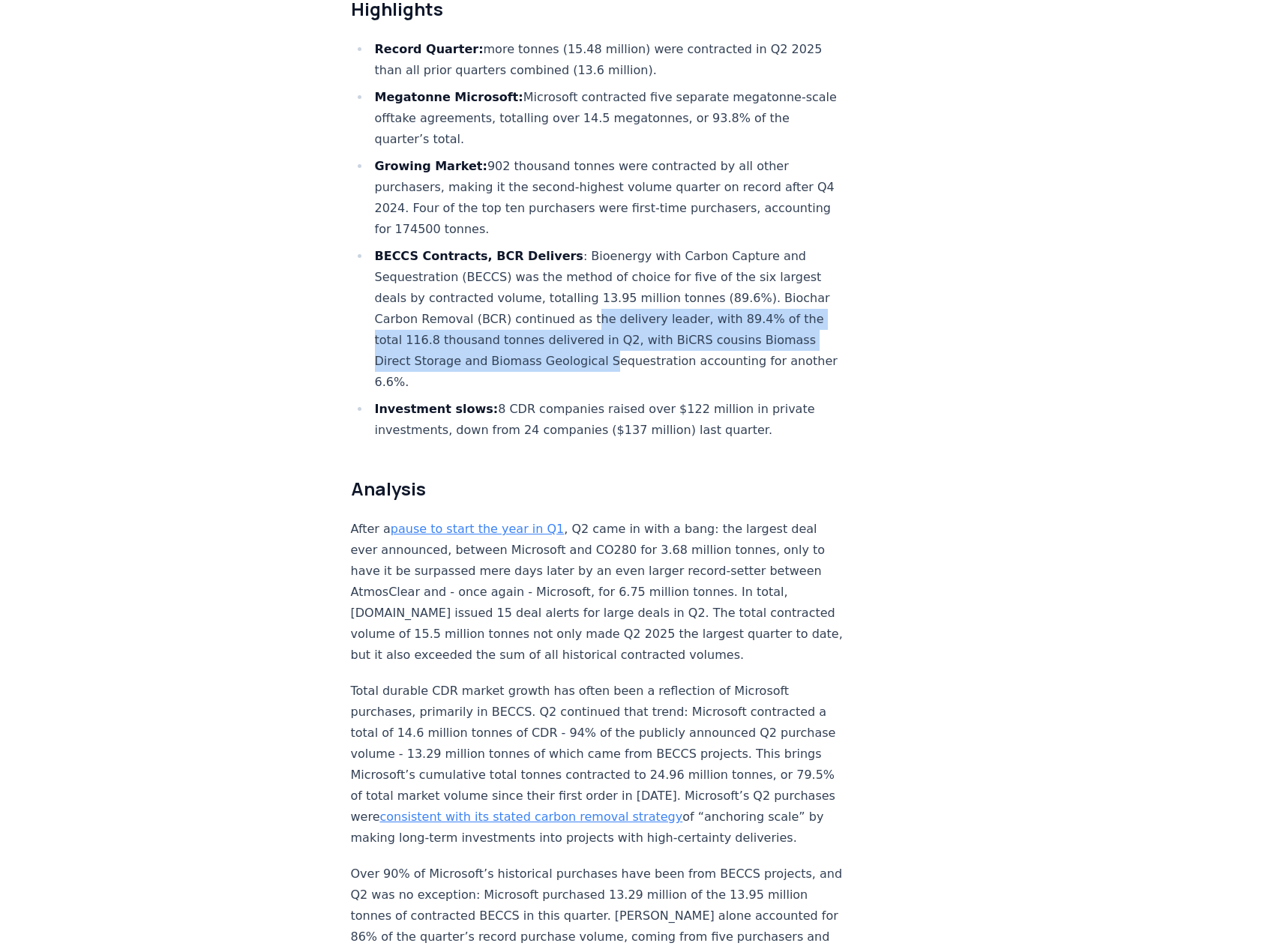
click at [596, 318] on li "BECCS Contracts, BCR Delivers : Bioenergy with Carbon Capture and Sequestration…" at bounding box center [608, 319] width 477 height 147
drag, startPoint x: 680, startPoint y: 273, endPoint x: 693, endPoint y: 317, distance: 45.9
click at [693, 316] on li "BECCS Contracts, BCR Delivers : Bioenergy with Carbon Capture and Sequestration…" at bounding box center [608, 319] width 477 height 147
click at [693, 317] on li "BECCS Contracts, BCR Delivers : Bioenergy with Carbon Capture and Sequestration…" at bounding box center [608, 319] width 477 height 147
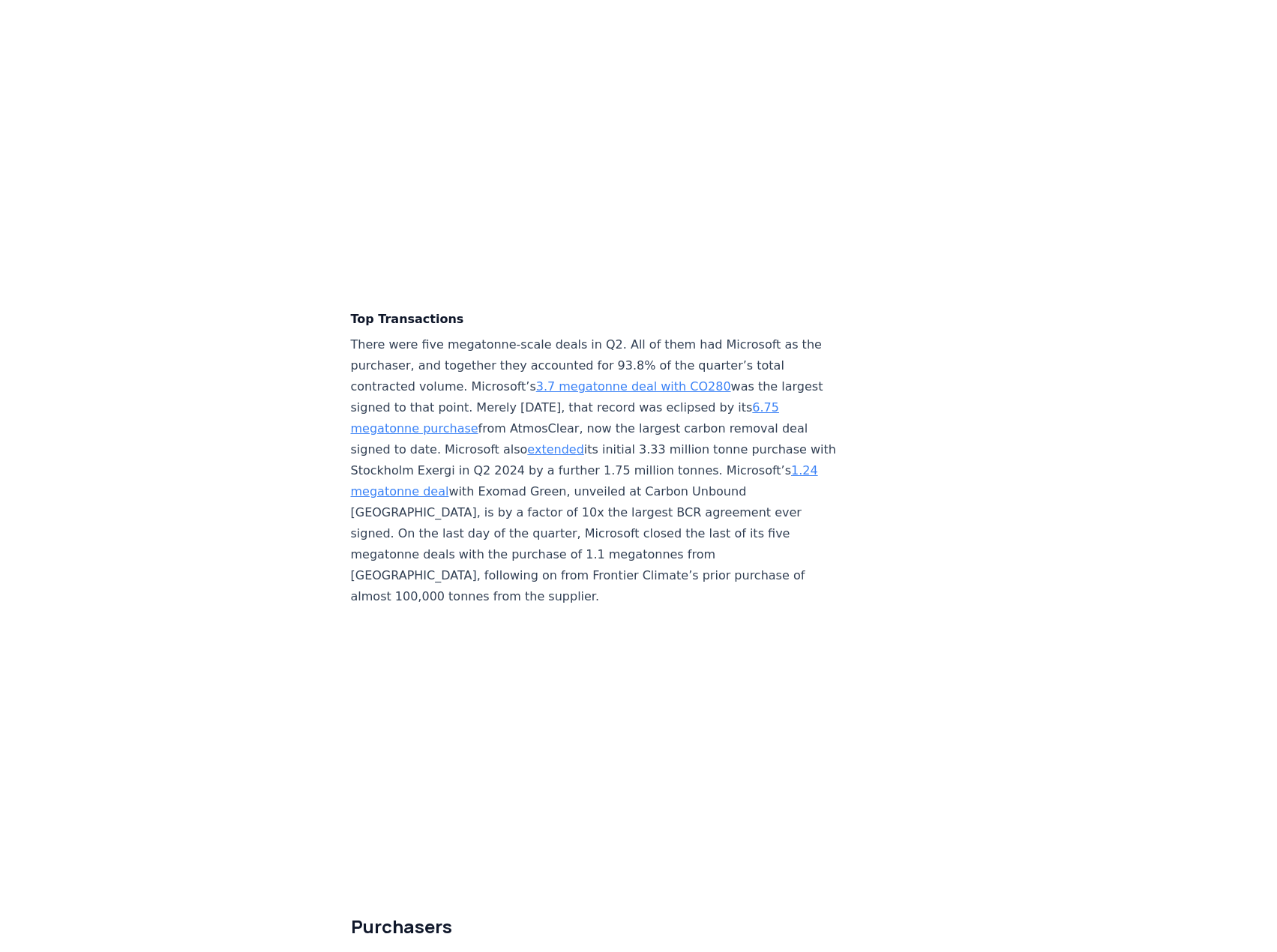
scroll to position [3524, 0]
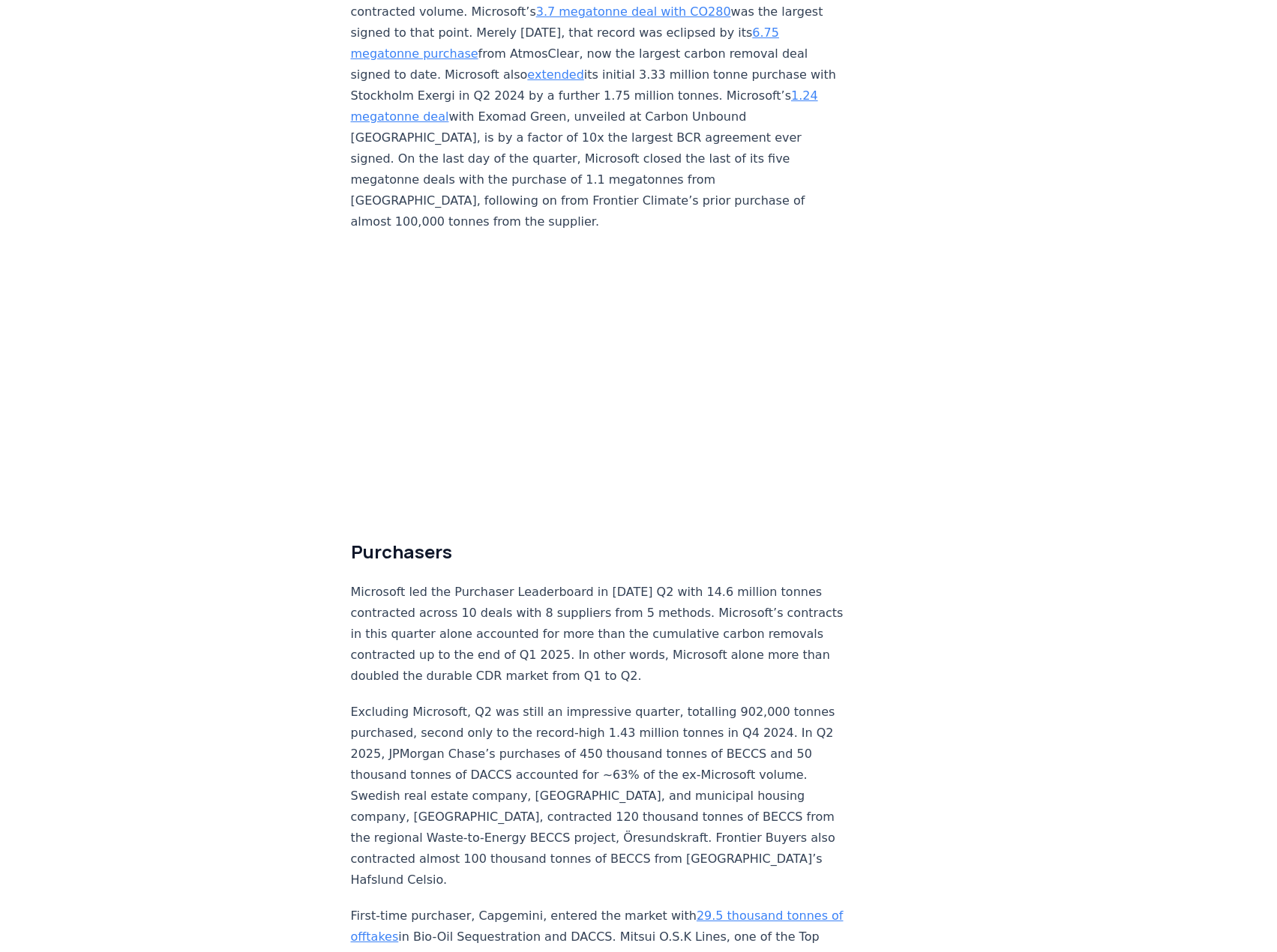
drag, startPoint x: 573, startPoint y: 582, endPoint x: 581, endPoint y: 569, distance: 15.3
click at [573, 582] on p "Microsoft led the Purchaser Leaderboard in 2025 Q2 with 14.6 million tonnes con…" at bounding box center [599, 635] width 496 height 105
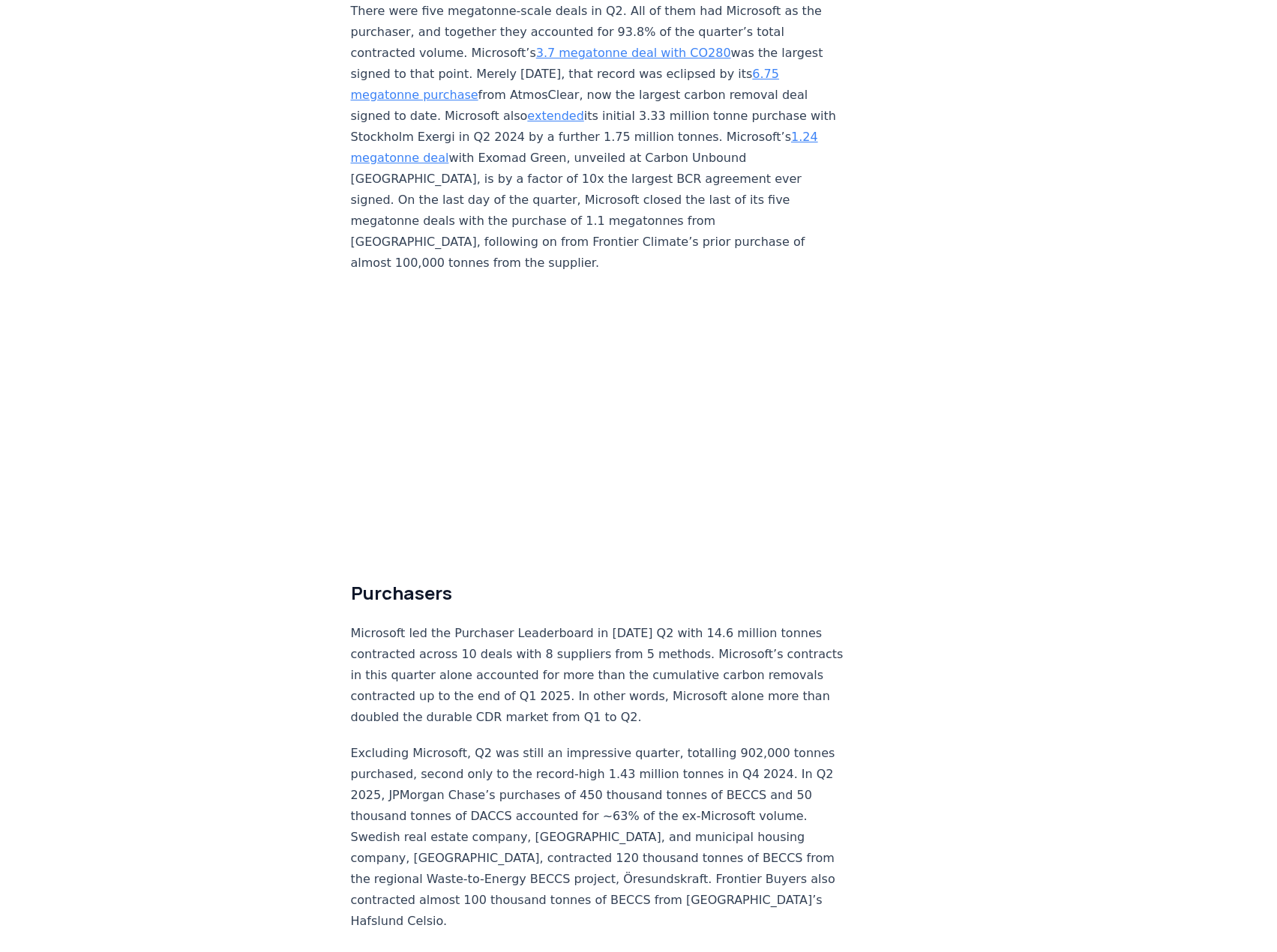
scroll to position [3449, 0]
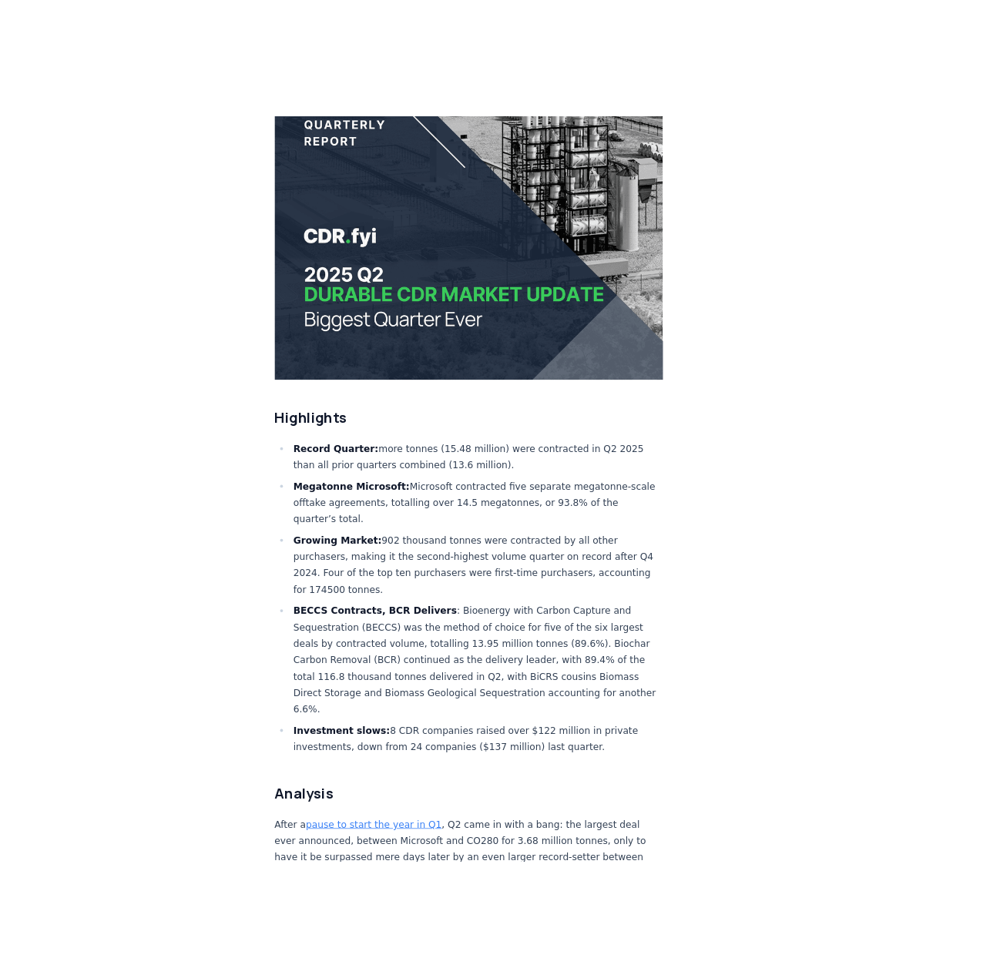
scroll to position [539, 0]
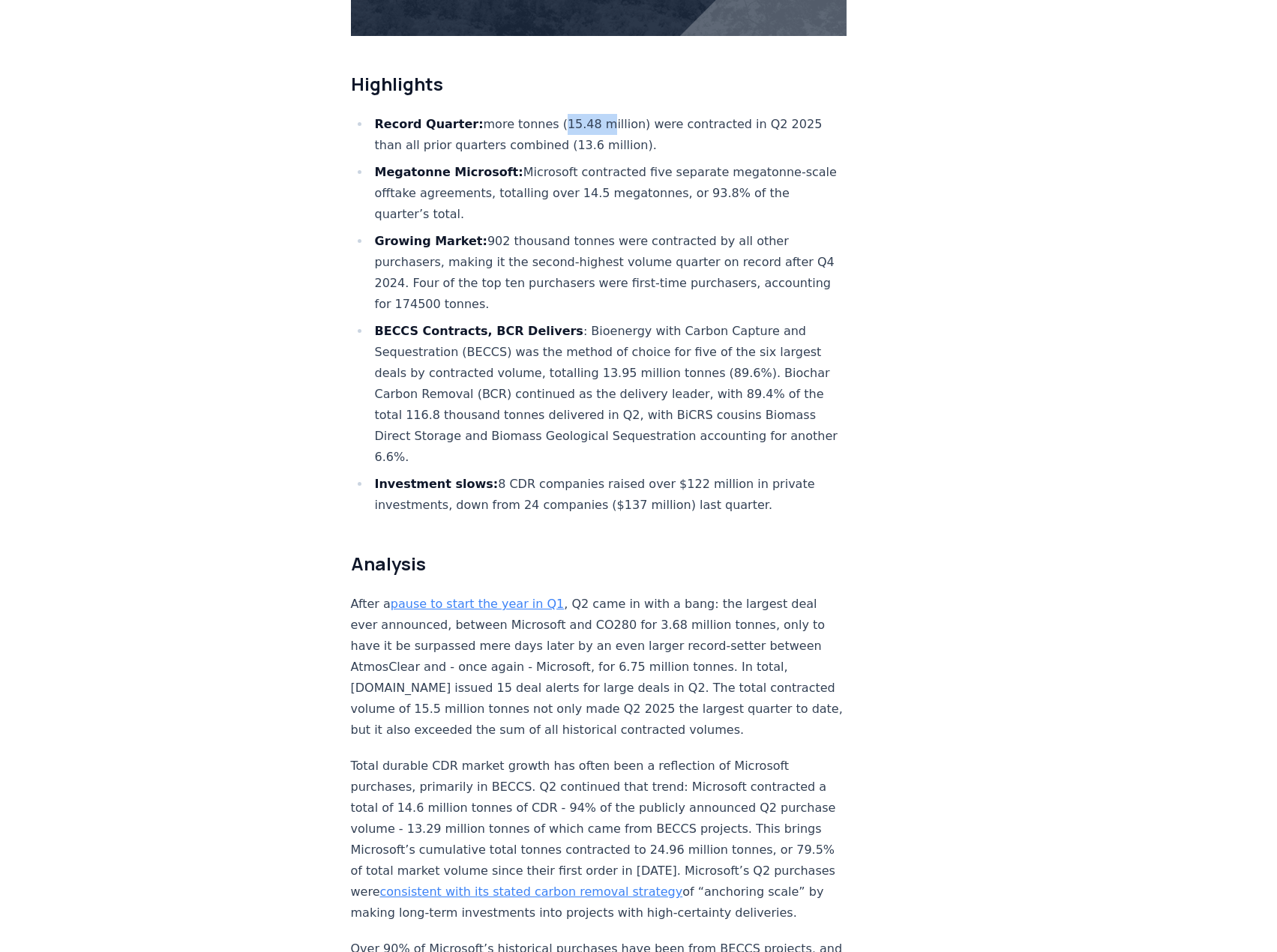
drag, startPoint x: 548, startPoint y: 74, endPoint x: 589, endPoint y: 78, distance: 41.2
click at [589, 114] on li "Record Quarter: more tonnes (15.48 million) were contracted in Q2 2025 than all…" at bounding box center [608, 134] width 477 height 42
drag, startPoint x: 678, startPoint y: 75, endPoint x: 804, endPoint y: 78, distance: 126.0
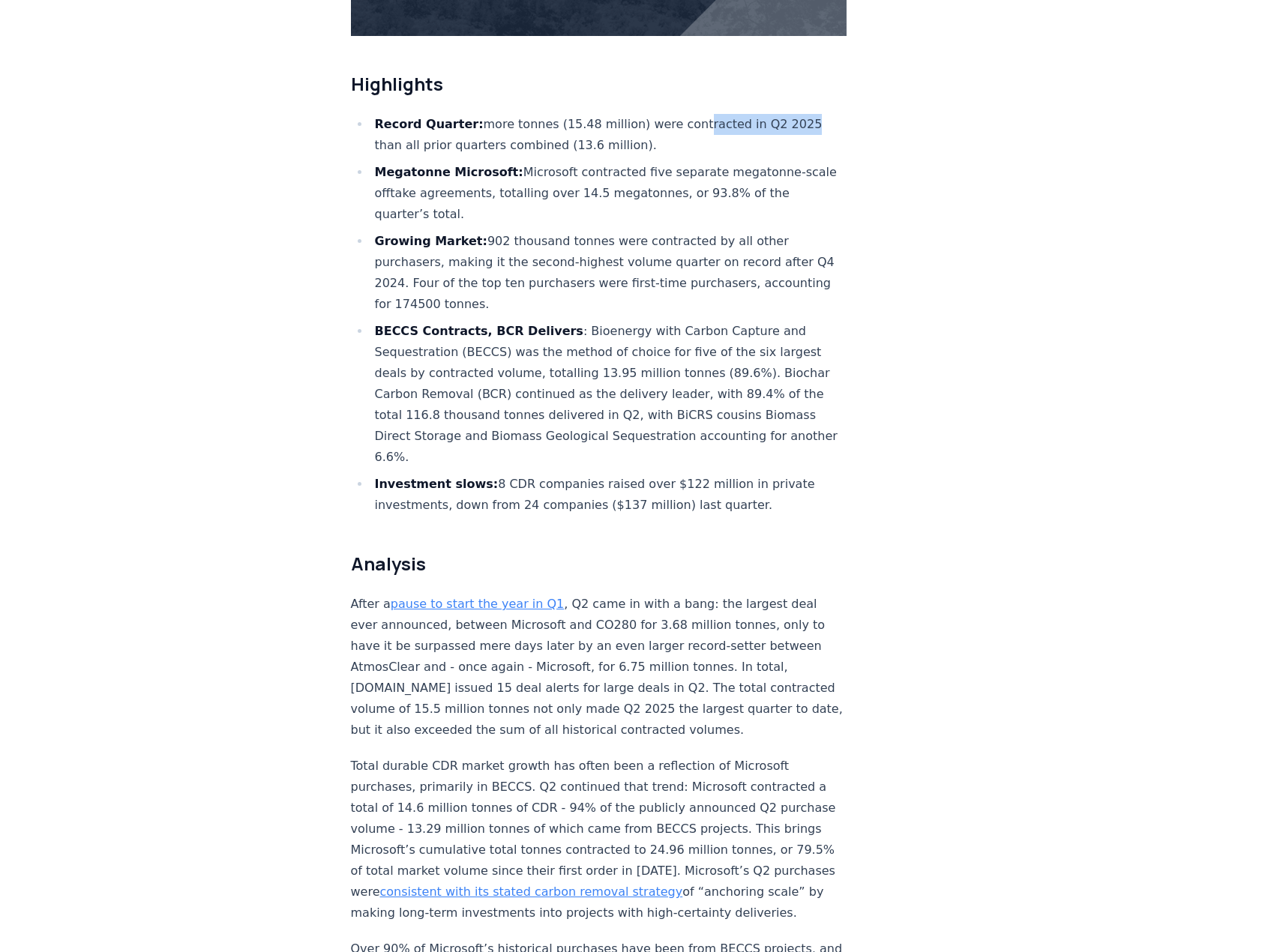
click at [585, 114] on li "Record Quarter: more tonnes (15.48 million) were contracted in Q2 2025 than all…" at bounding box center [608, 134] width 477 height 42
drag, startPoint x: 550, startPoint y: 77, endPoint x: 597, endPoint y: 80, distance: 47.1
click at [597, 114] on li "Record Quarter: more tonnes (15.48 million) were contracted in Q2 2025 than all…" at bounding box center [608, 134] width 477 height 42
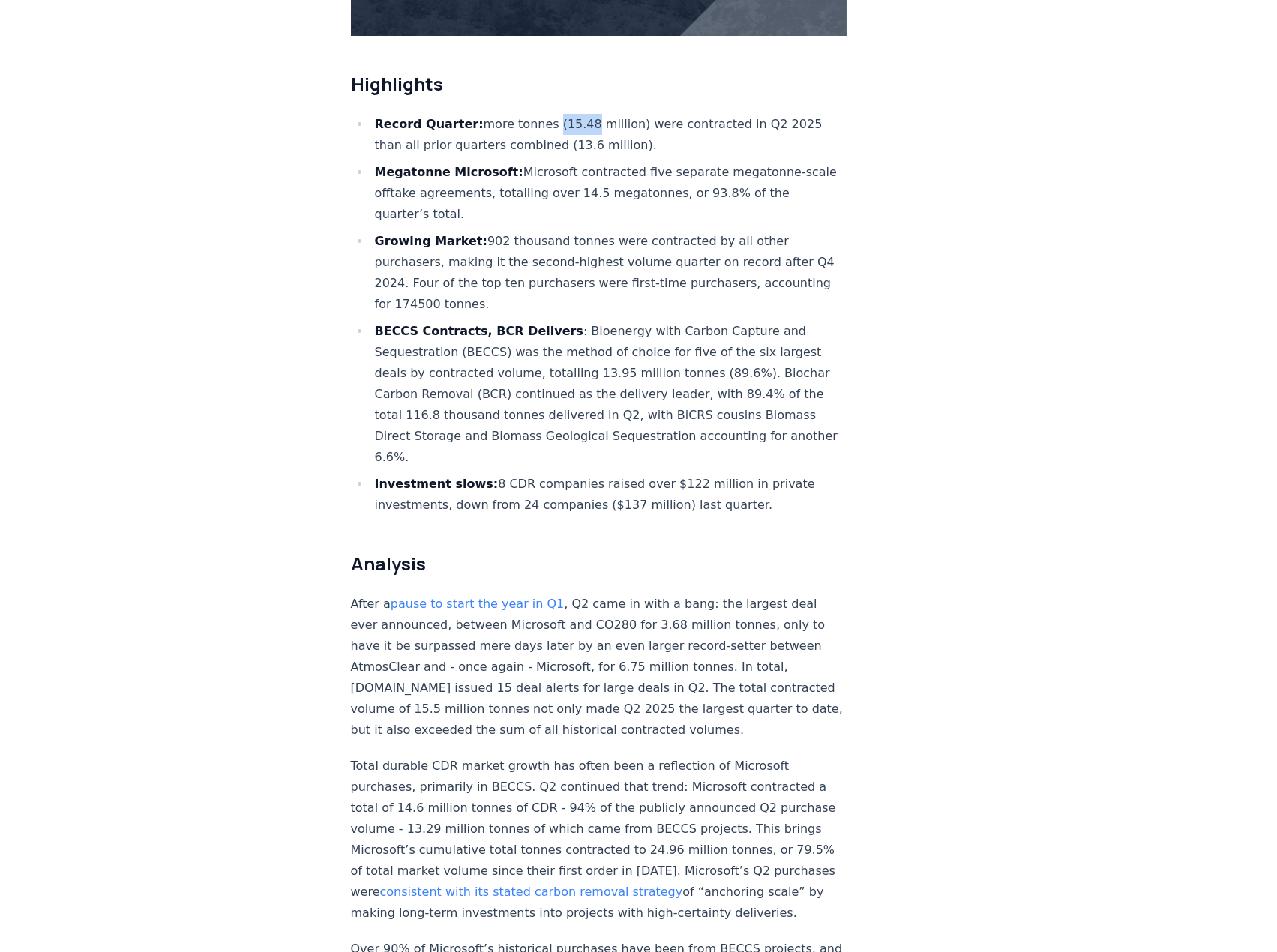
drag, startPoint x: 576, startPoint y: 76, endPoint x: 544, endPoint y: 77, distance: 32.0
click at [544, 114] on li "Record Quarter: more tonnes (15.48 million) were contracted in Q2 2025 than all…" at bounding box center [608, 134] width 477 height 42
click at [593, 114] on li "Record Quarter: more tonnes (15.48 million) were contracted in Q2 2025 than all…" at bounding box center [608, 134] width 477 height 42
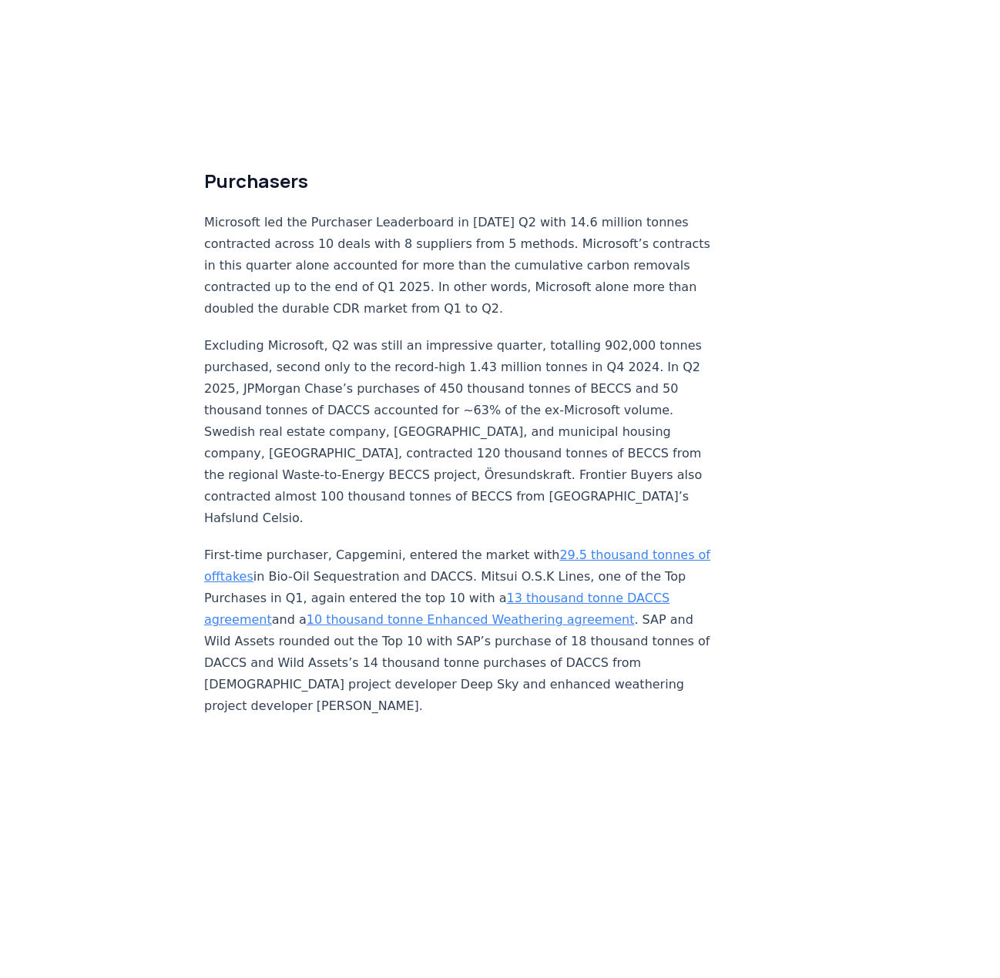
scroll to position [3851, 0]
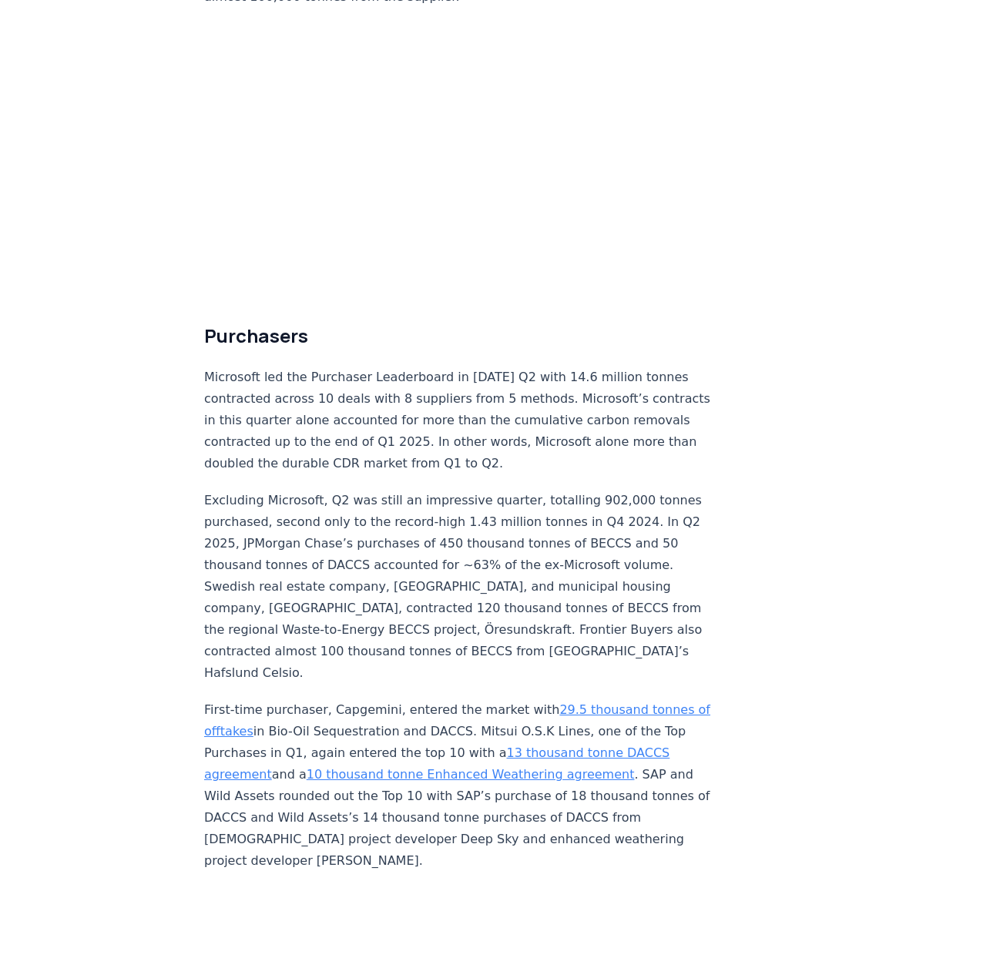
click at [472, 367] on p "Microsoft led the Purchaser Leaderboard in 2025 Q2 with 14.6 million tonnes con…" at bounding box center [459, 421] width 510 height 108
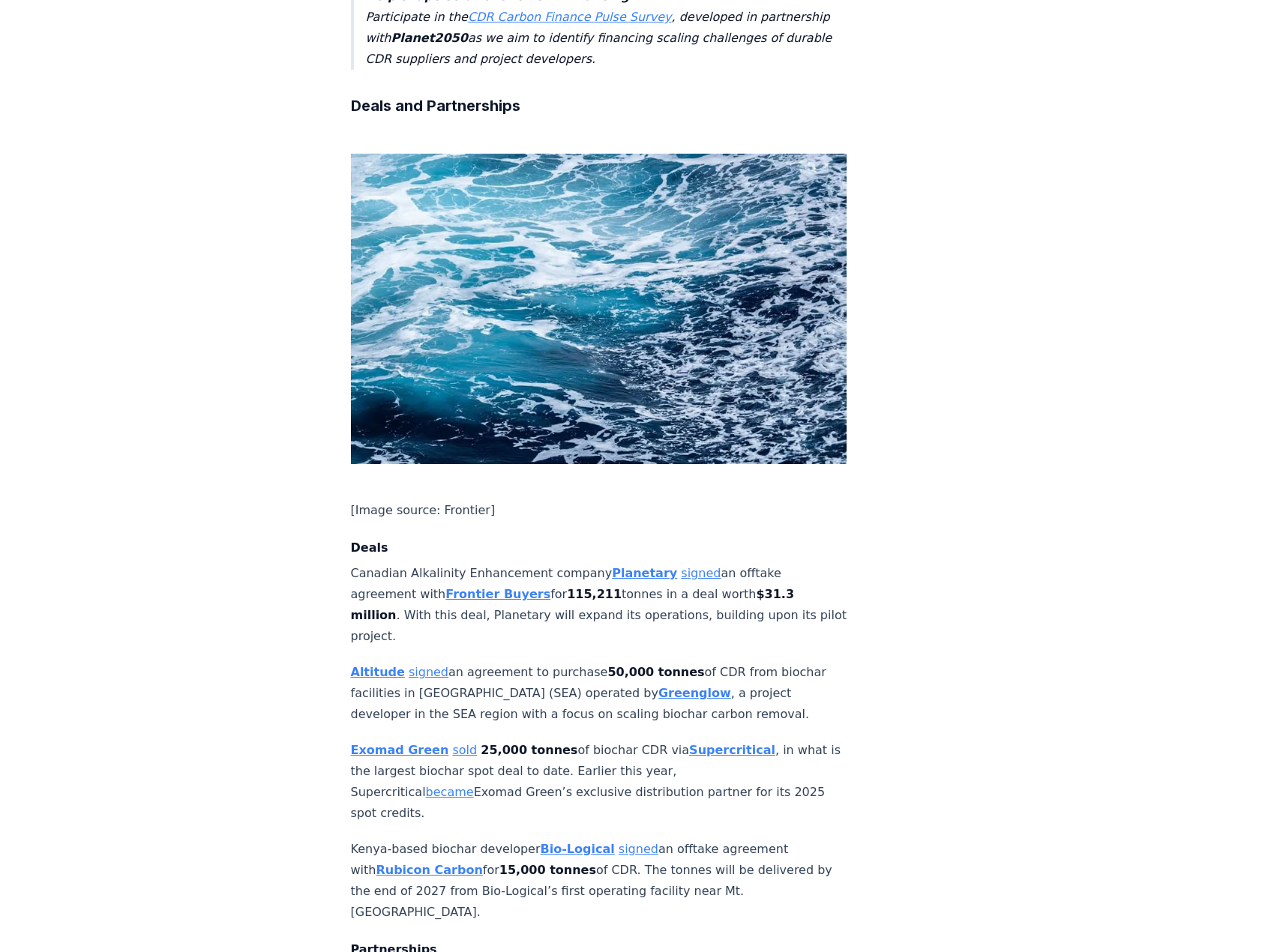
scroll to position [450, 0]
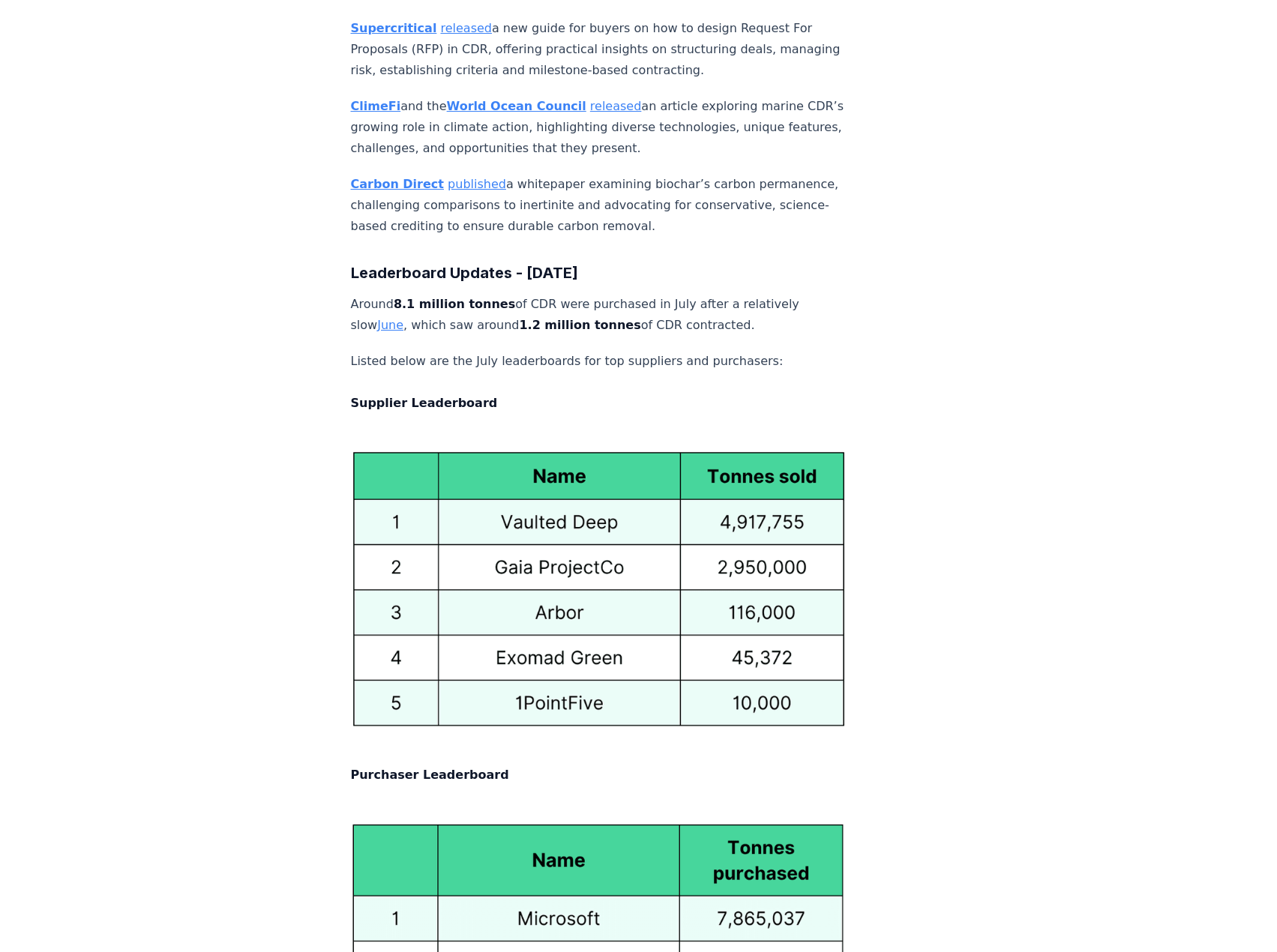
scroll to position [7122, 0]
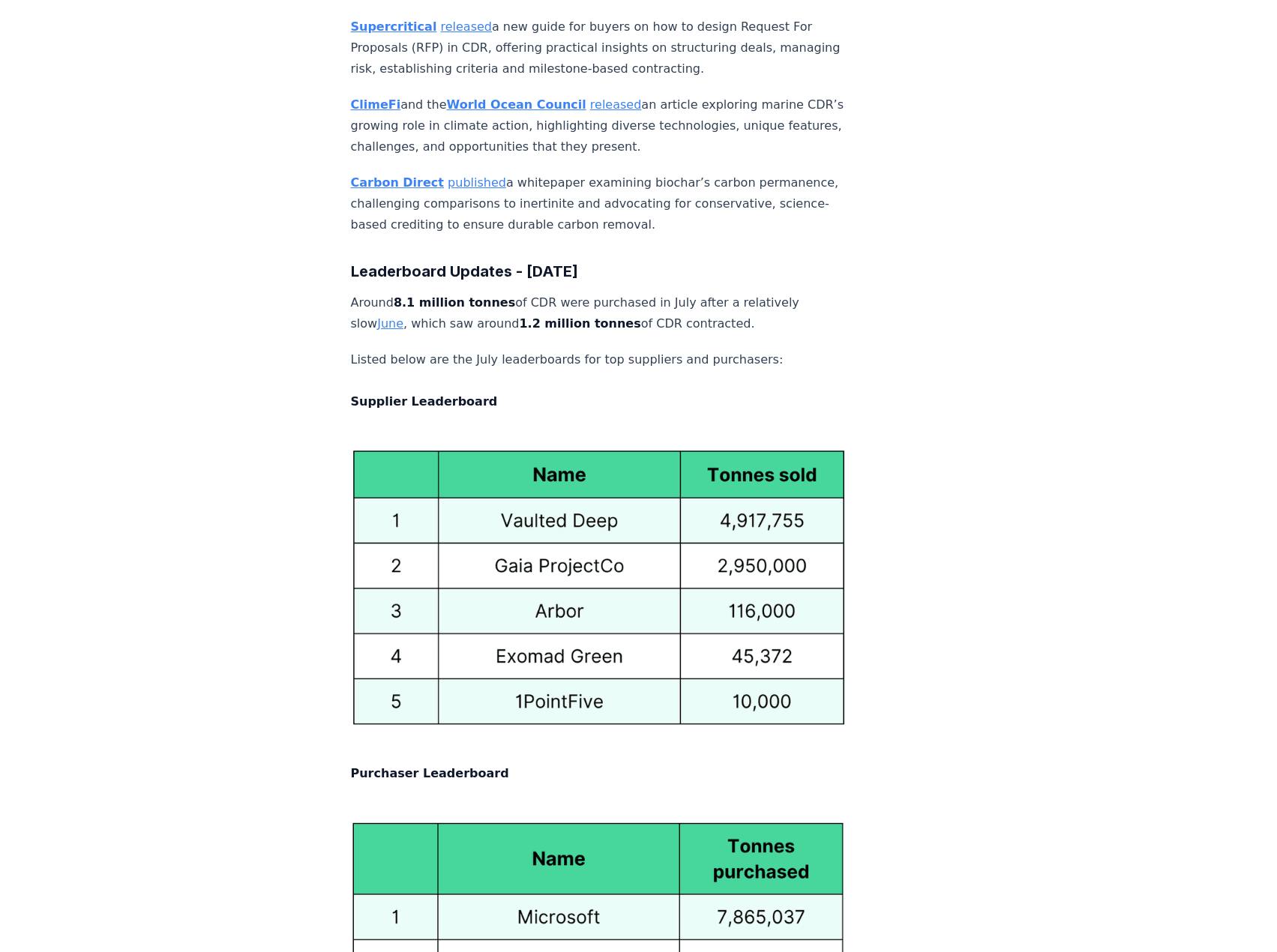
drag, startPoint x: 636, startPoint y: 133, endPoint x: 774, endPoint y: 155, distance: 139.7
click at [774, 292] on p "Around 8.1 million tonnes of CDR were purchased in July after a relatively slow…" at bounding box center [599, 312] width 496 height 42
drag, startPoint x: 486, startPoint y: 146, endPoint x: 787, endPoint y: 154, distance: 301.1
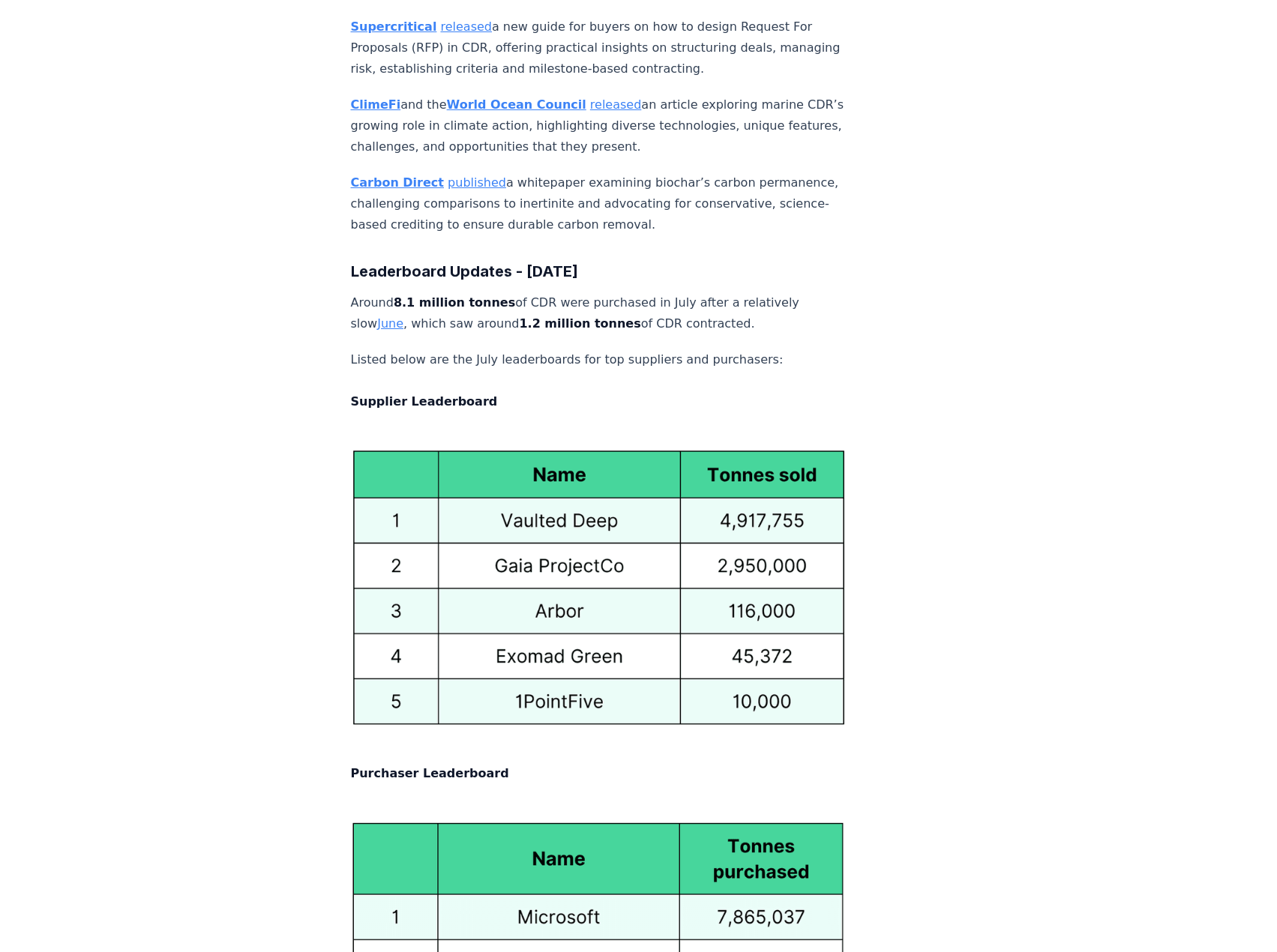
drag, startPoint x: 787, startPoint y: 154, endPoint x: 777, endPoint y: 188, distance: 35.4
drag, startPoint x: 728, startPoint y: 188, endPoint x: 852, endPoint y: 194, distance: 124.1
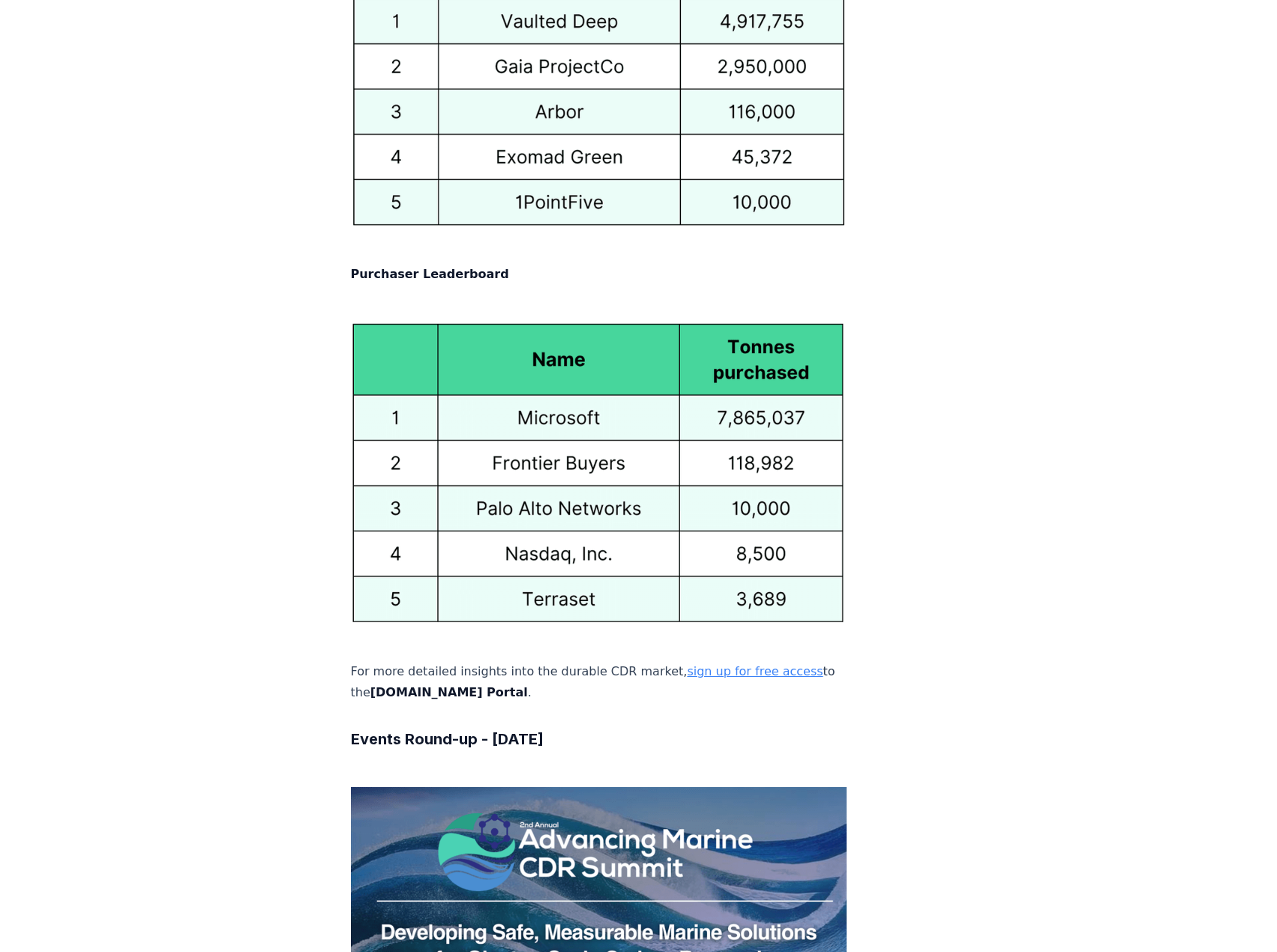
scroll to position [7647, 0]
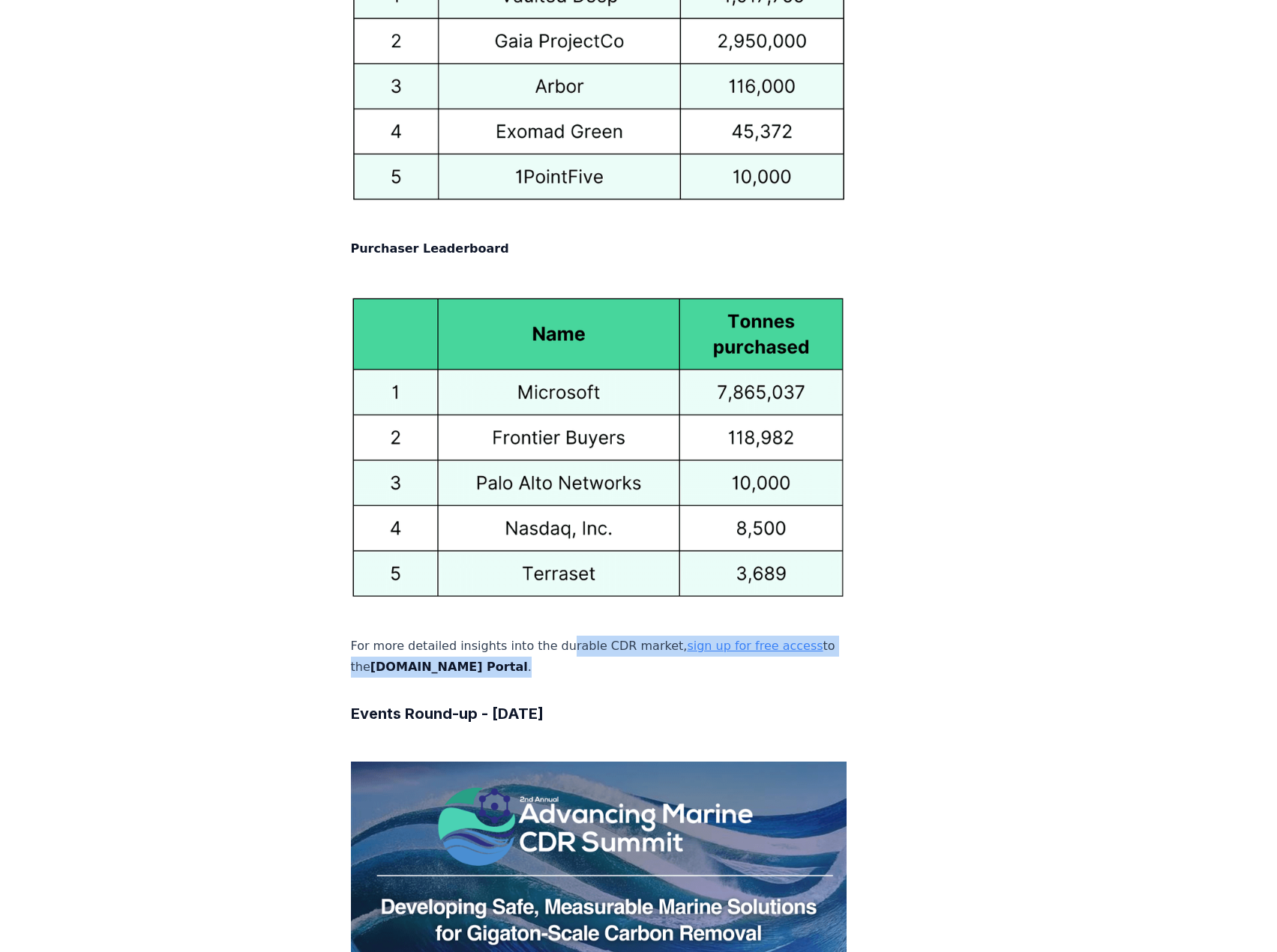
drag, startPoint x: 555, startPoint y: 402, endPoint x: 599, endPoint y: 418, distance: 46.8
click at [599, 636] on p "For more detailed insights into the durable CDR market, sign up for free access…" at bounding box center [599, 656] width 496 height 42
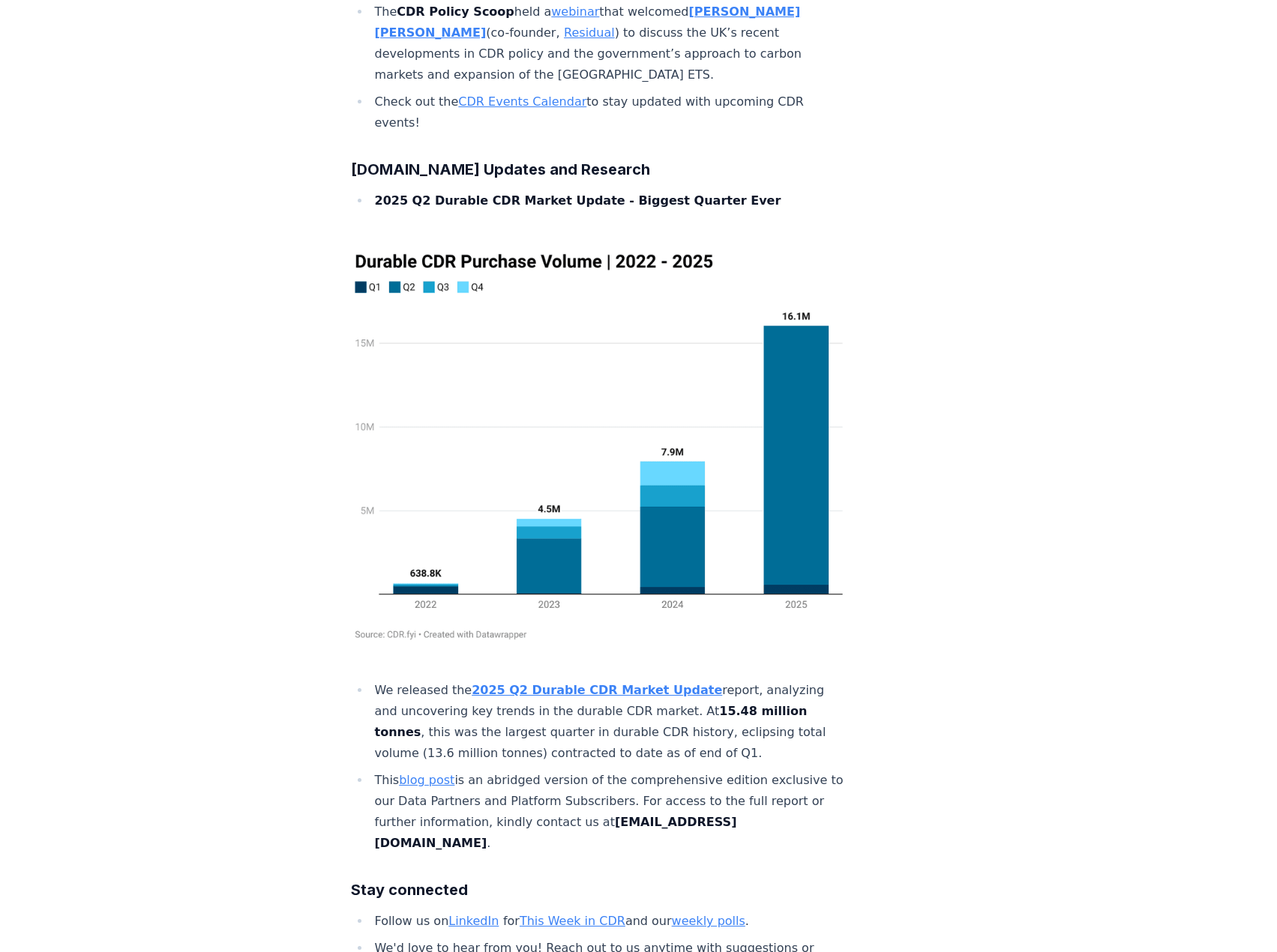
scroll to position [8921, 0]
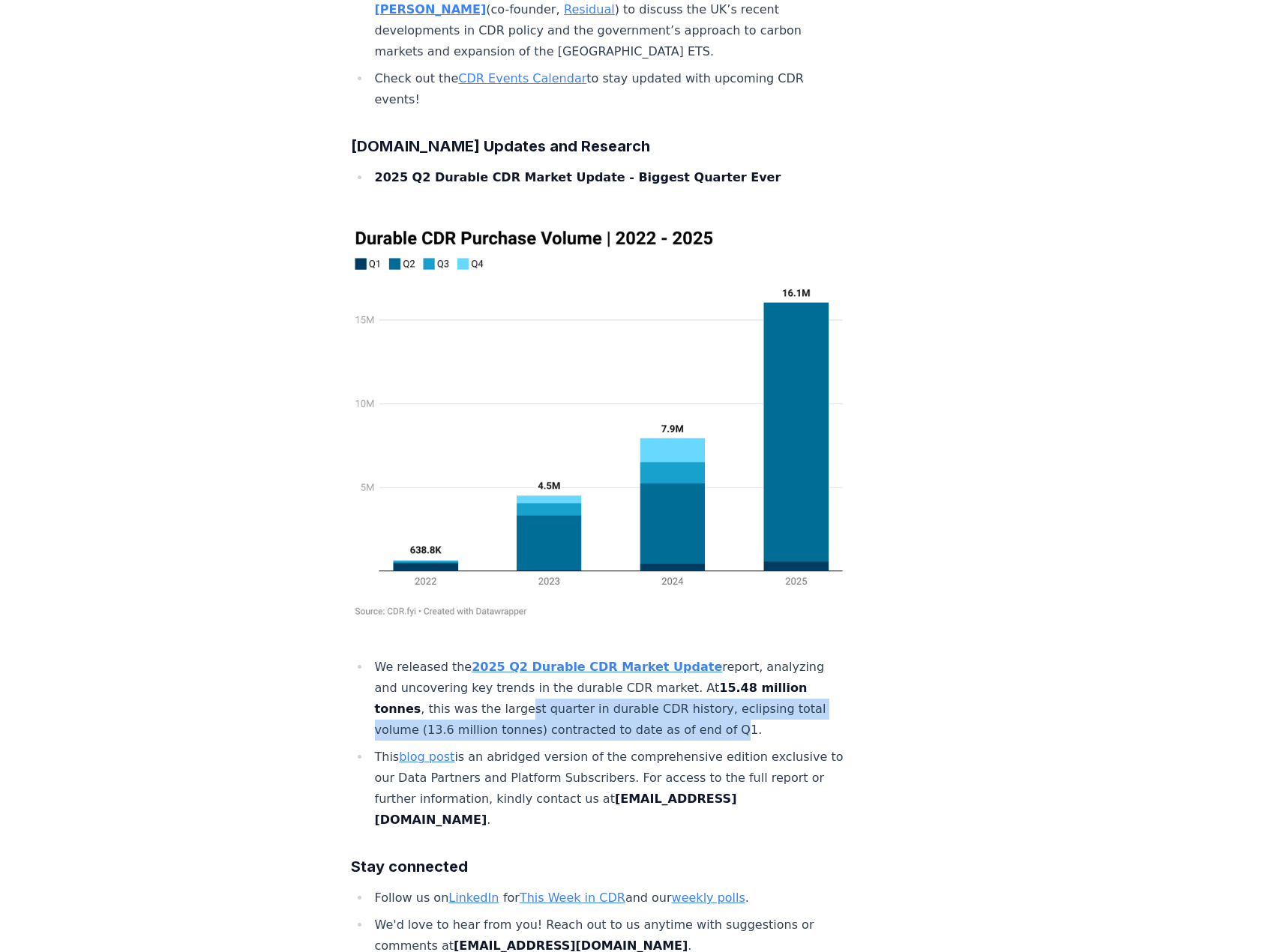
drag, startPoint x: 514, startPoint y: 380, endPoint x: 713, endPoint y: 400, distance: 200.0
click at [713, 657] on li "We released the 2025 Q2 Durable CDR Market Update report, analyzing and uncover…" at bounding box center [608, 699] width 477 height 84
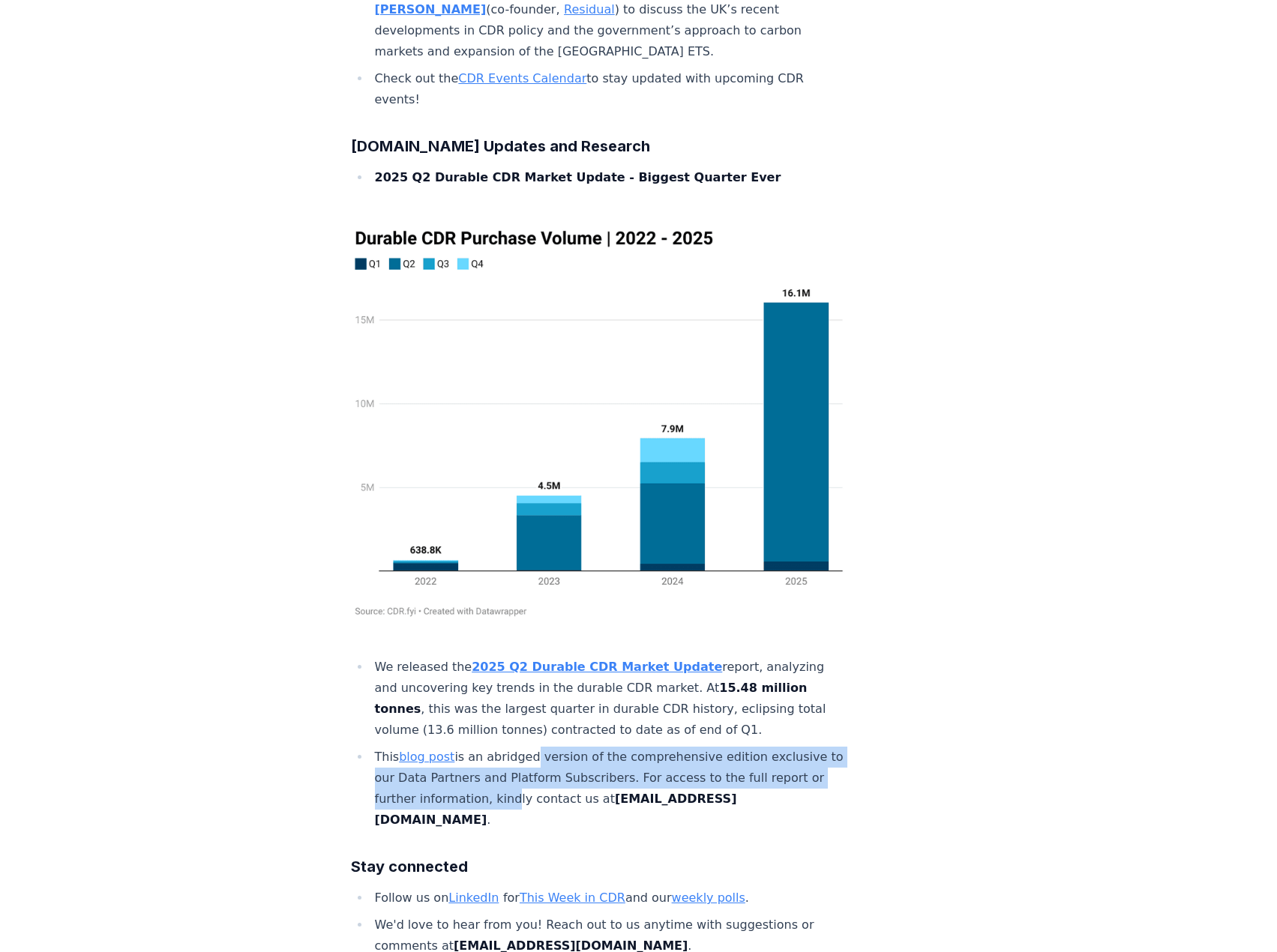
drag, startPoint x: 530, startPoint y: 424, endPoint x: 574, endPoint y: 468, distance: 62.2
click at [574, 747] on li "This blog post is an abridged version of the comprehensive edition exclusive to…" at bounding box center [608, 788] width 477 height 84
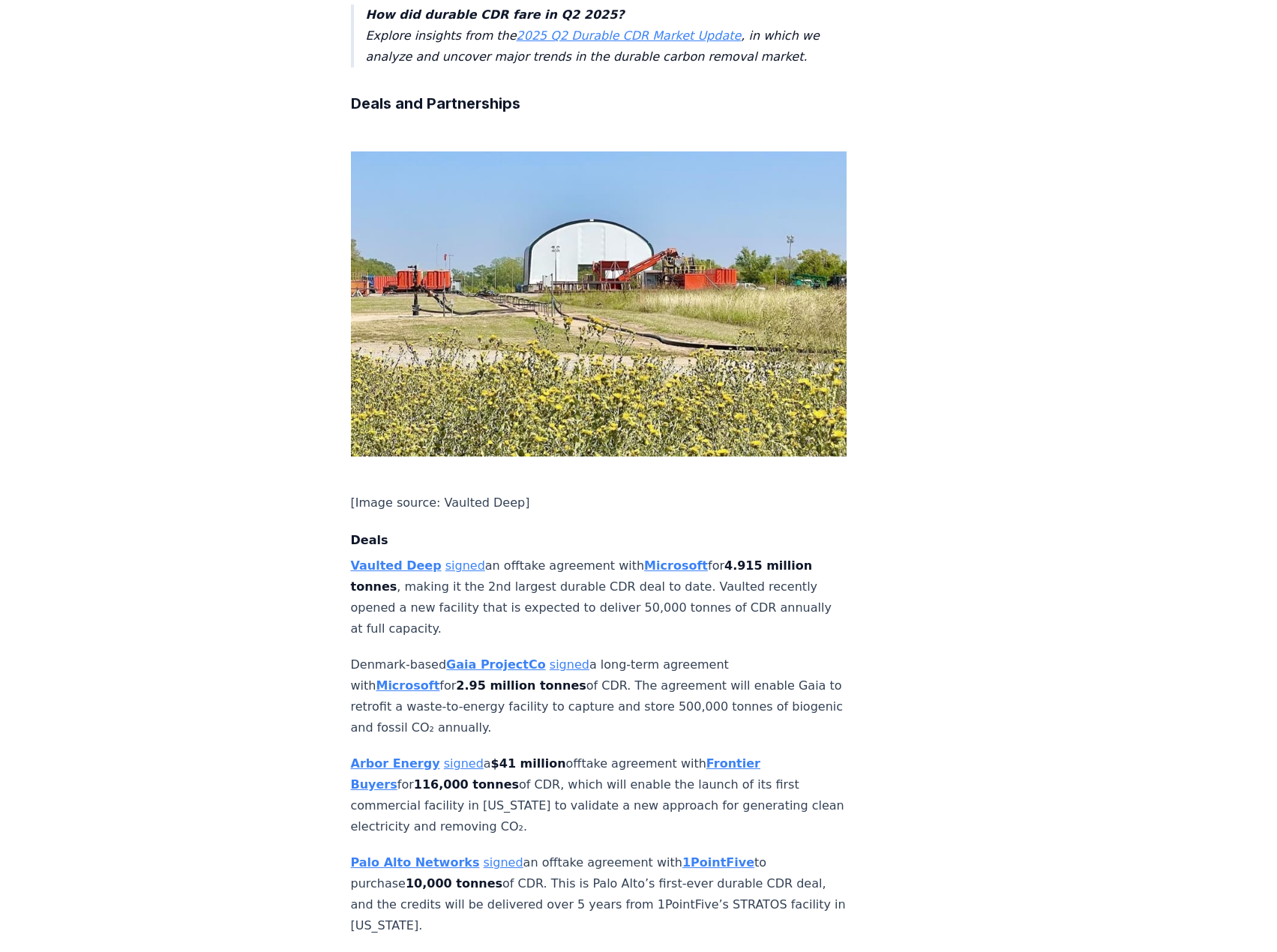
scroll to position [750, 0]
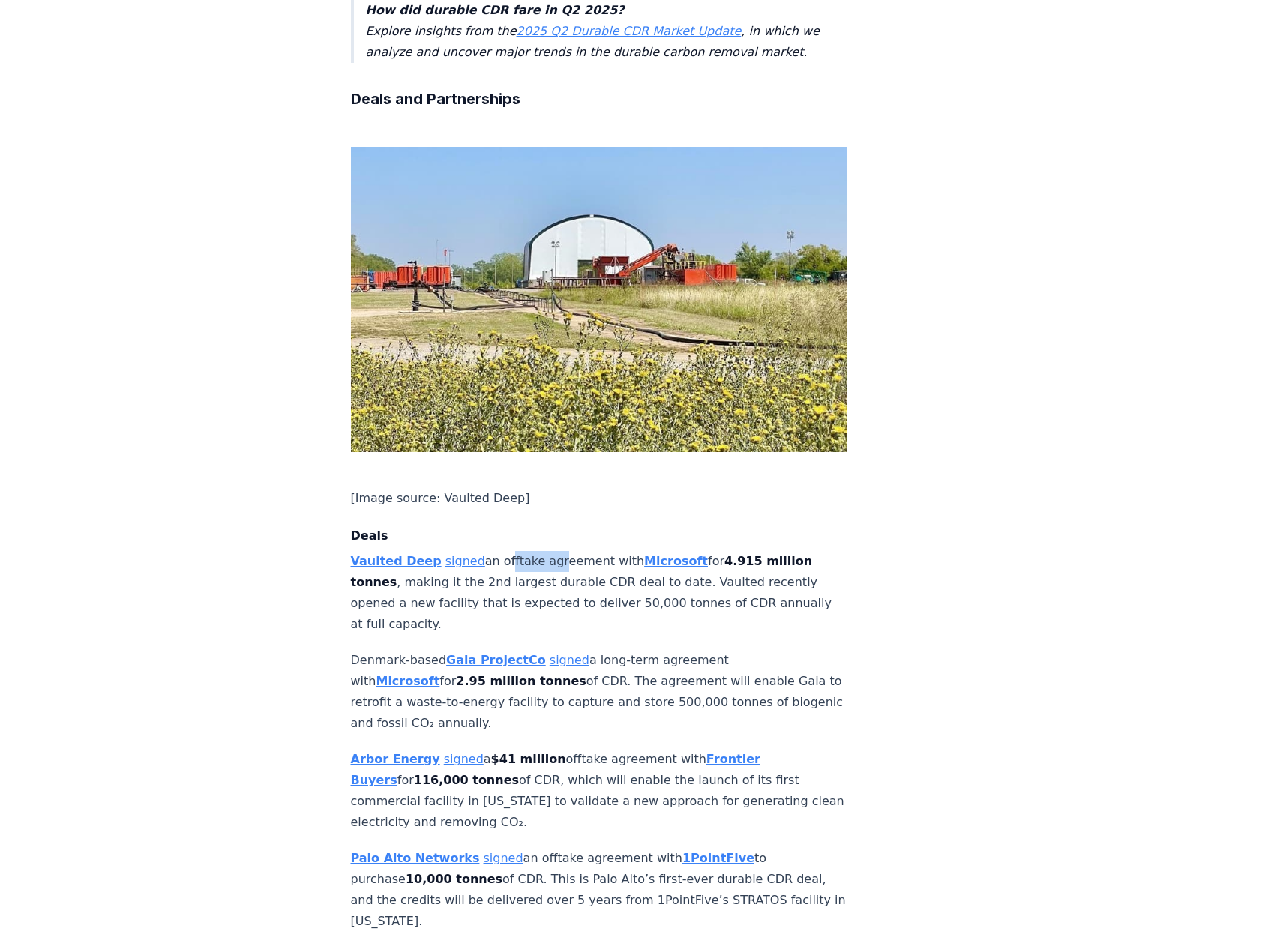
drag, startPoint x: 522, startPoint y: 515, endPoint x: 540, endPoint y: 517, distance: 18.1
click at [540, 551] on p "Vaulted Deep signed an offtake agreement with Microsoft for 4.915 million tonne…" at bounding box center [599, 593] width 496 height 84
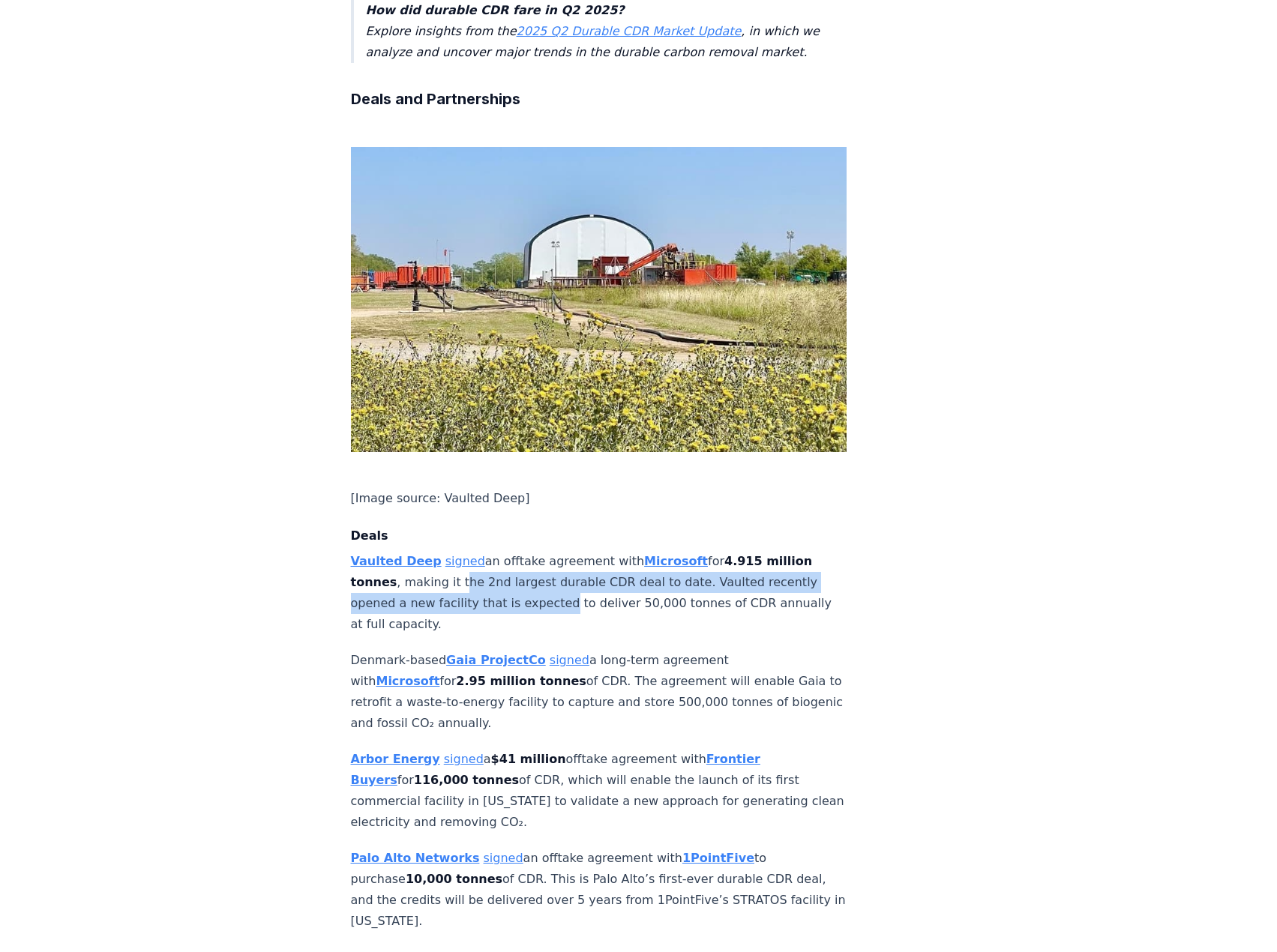
drag, startPoint x: 454, startPoint y: 531, endPoint x: 557, endPoint y: 558, distance: 106.5
click at [557, 558] on p "Vaulted Deep signed an offtake agreement with Microsoft for 4.915 million tonne…" at bounding box center [599, 593] width 496 height 84
drag, startPoint x: 676, startPoint y: 536, endPoint x: 701, endPoint y: 538, distance: 25.1
click at [700, 551] on p "Vaulted Deep signed an offtake agreement with Microsoft for 4.915 million tonne…" at bounding box center [599, 593] width 496 height 84
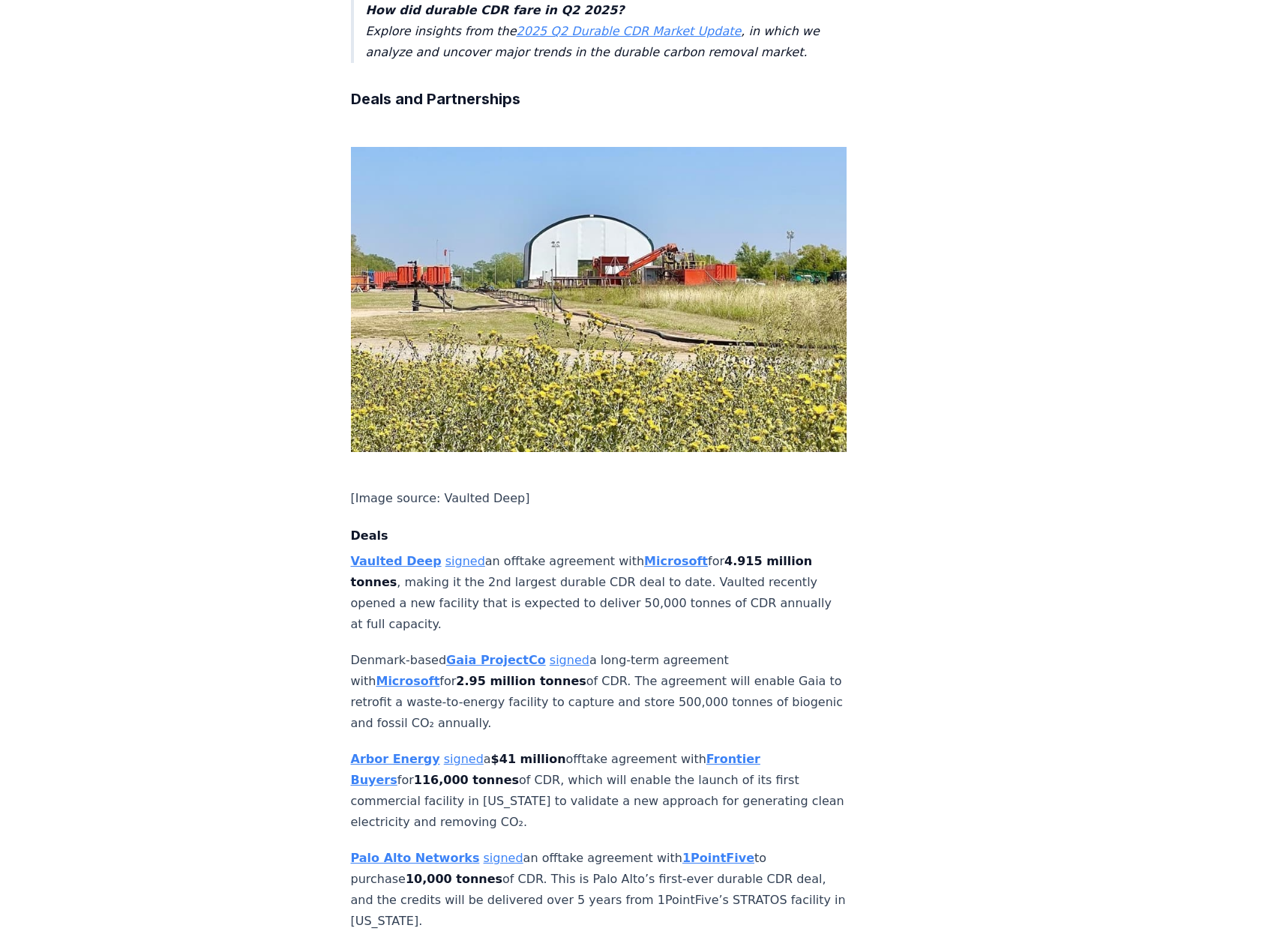
click at [701, 551] on p "Vaulted Deep signed an offtake agreement with Microsoft for 4.915 million tonne…" at bounding box center [599, 593] width 496 height 84
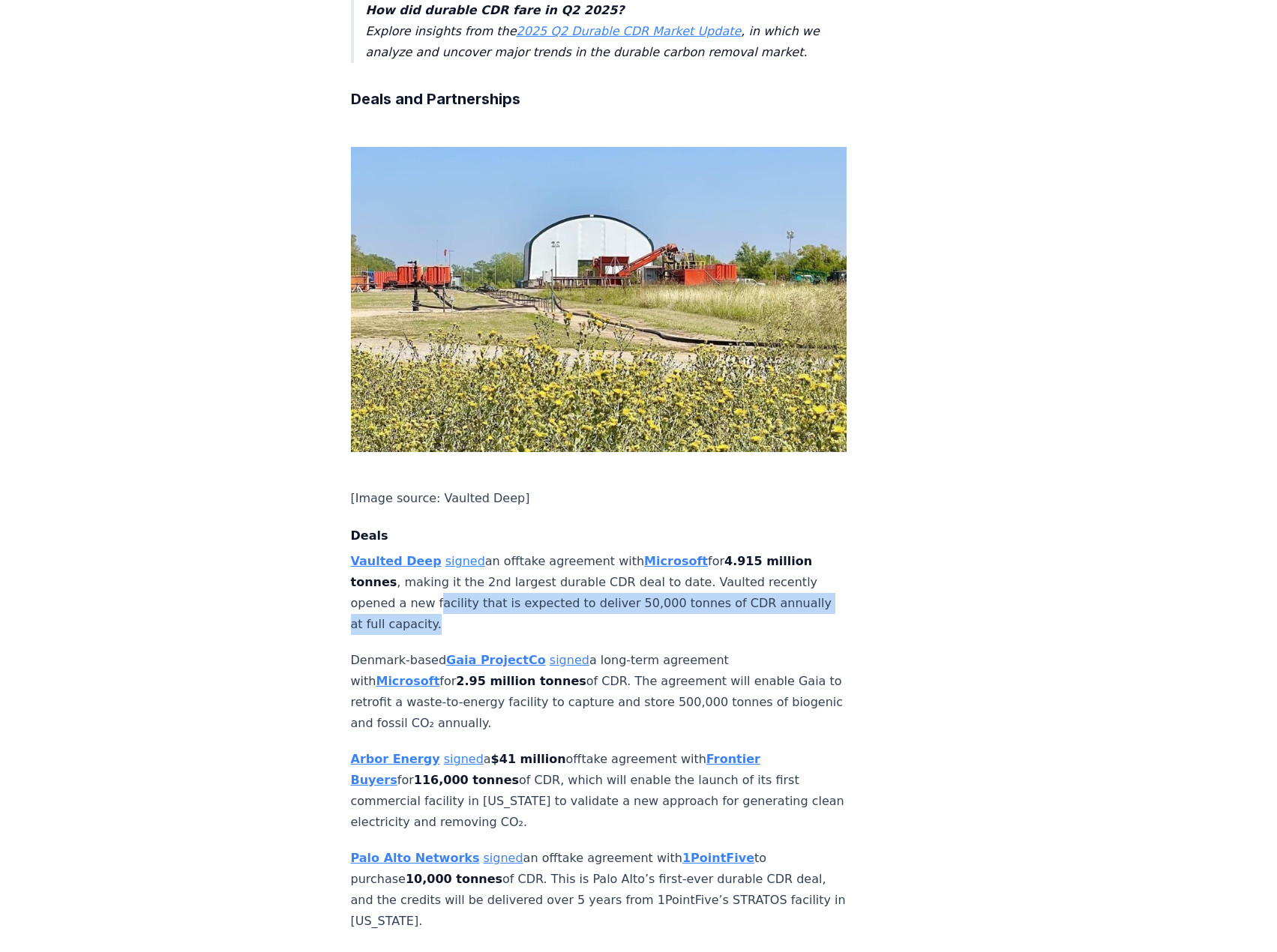
drag, startPoint x: 435, startPoint y: 557, endPoint x: 681, endPoint y: 575, distance: 246.7
click at [681, 575] on p "Vaulted Deep signed an offtake agreement with Microsoft for 4.915 million tonne…" at bounding box center [599, 593] width 496 height 84
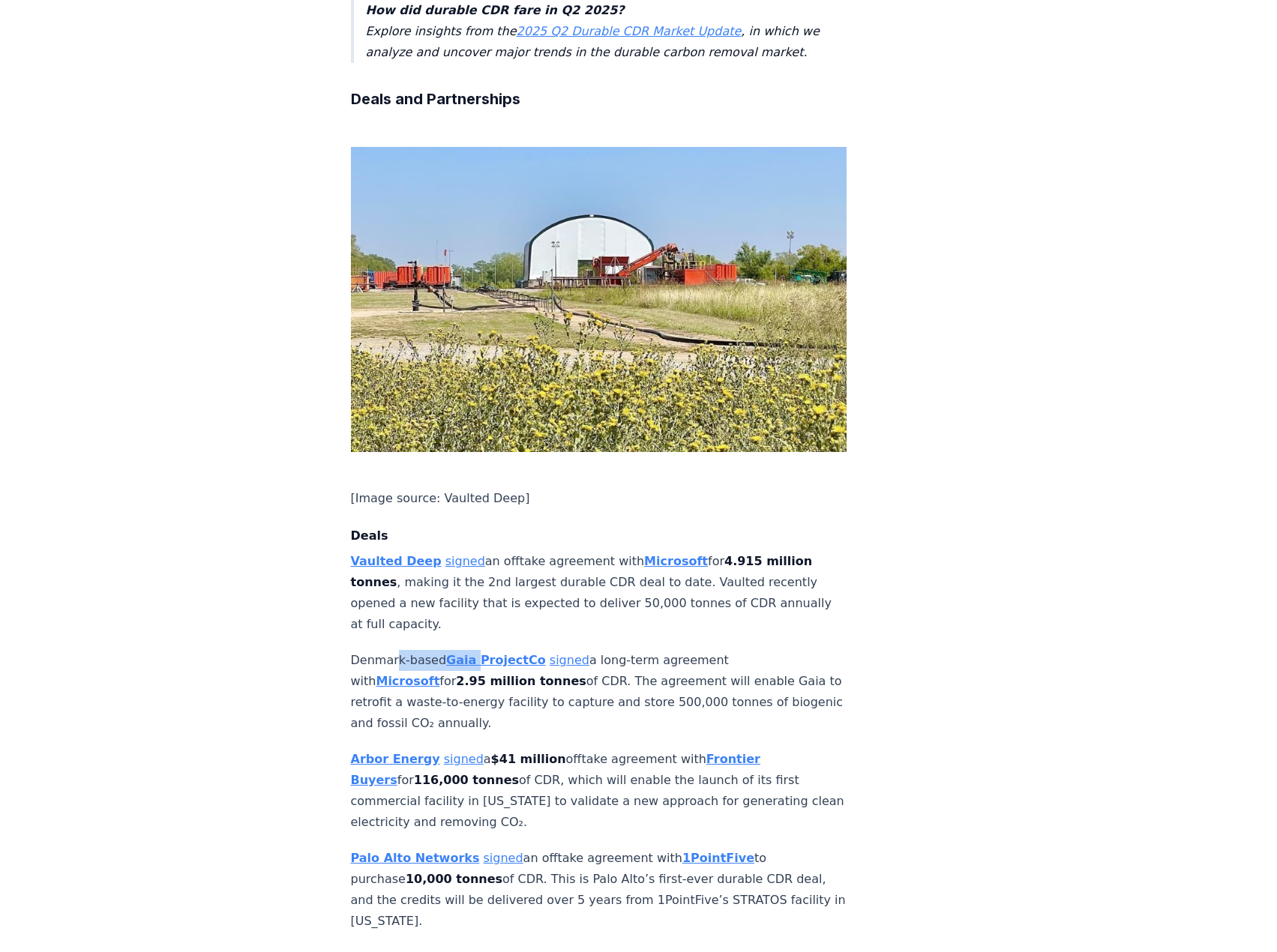
drag, startPoint x: 392, startPoint y: 610, endPoint x: 470, endPoint y: 604, distance: 78.2
click at [470, 650] on p "Denmark-based Gaia ProjectCo signed a long-term agreement with Microsoft for 2.…" at bounding box center [599, 692] width 496 height 84
click at [621, 650] on p "Denmark-based Gaia ProjectCo signed a long-term agreement with Microsoft for 2.…" at bounding box center [599, 692] width 496 height 84
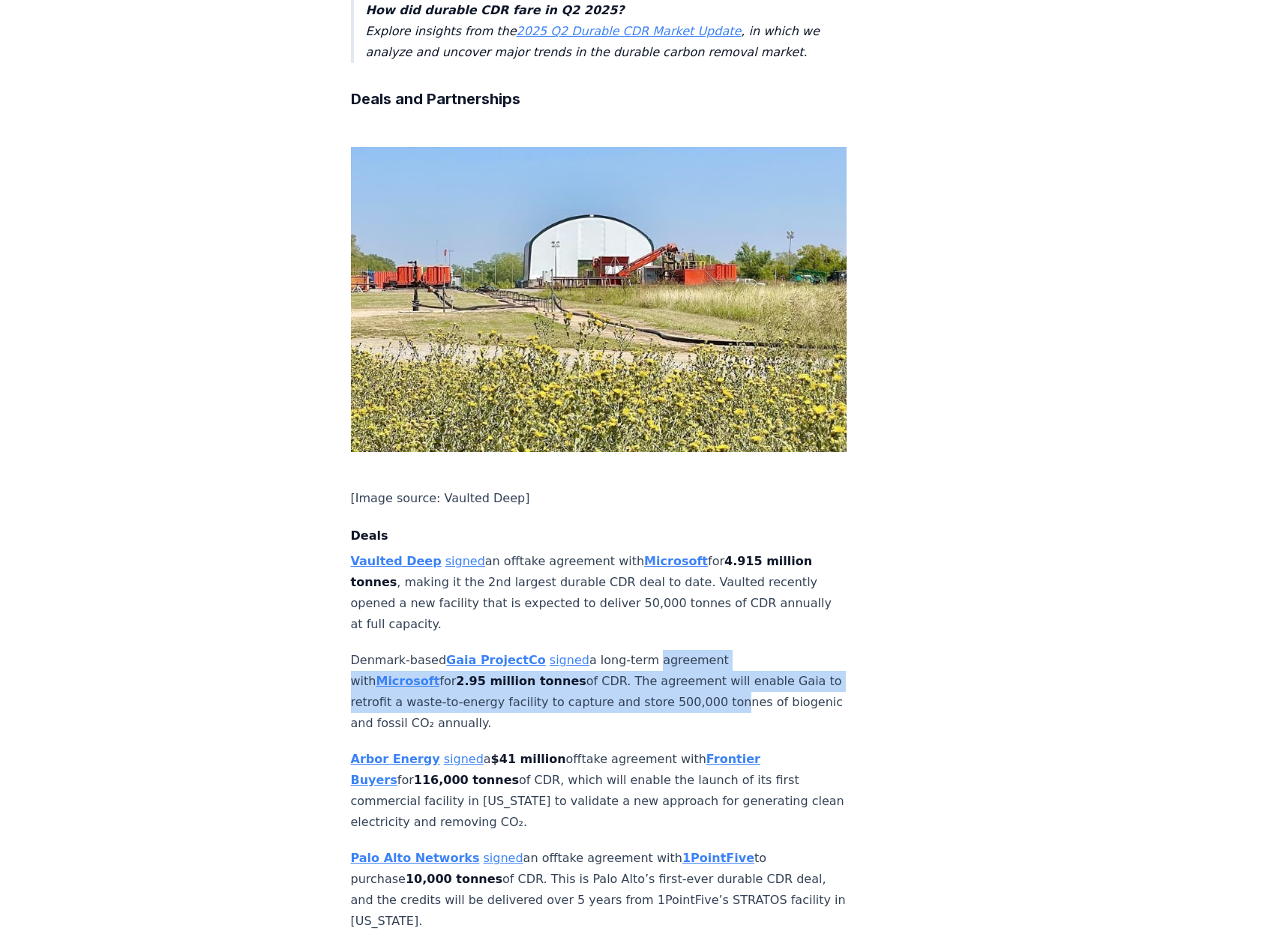
drag, startPoint x: 644, startPoint y: 622, endPoint x: 651, endPoint y: 645, distance: 24.0
click at [651, 650] on p "Denmark-based Gaia ProjectCo signed a long-term agreement with Microsoft for 2.…" at bounding box center [599, 692] width 496 height 84
drag, startPoint x: 514, startPoint y: 631, endPoint x: 625, endPoint y: 644, distance: 111.8
click at [625, 650] on p "Denmark-based Gaia ProjectCo signed a long-term agreement with Microsoft for 2.…" at bounding box center [599, 692] width 496 height 84
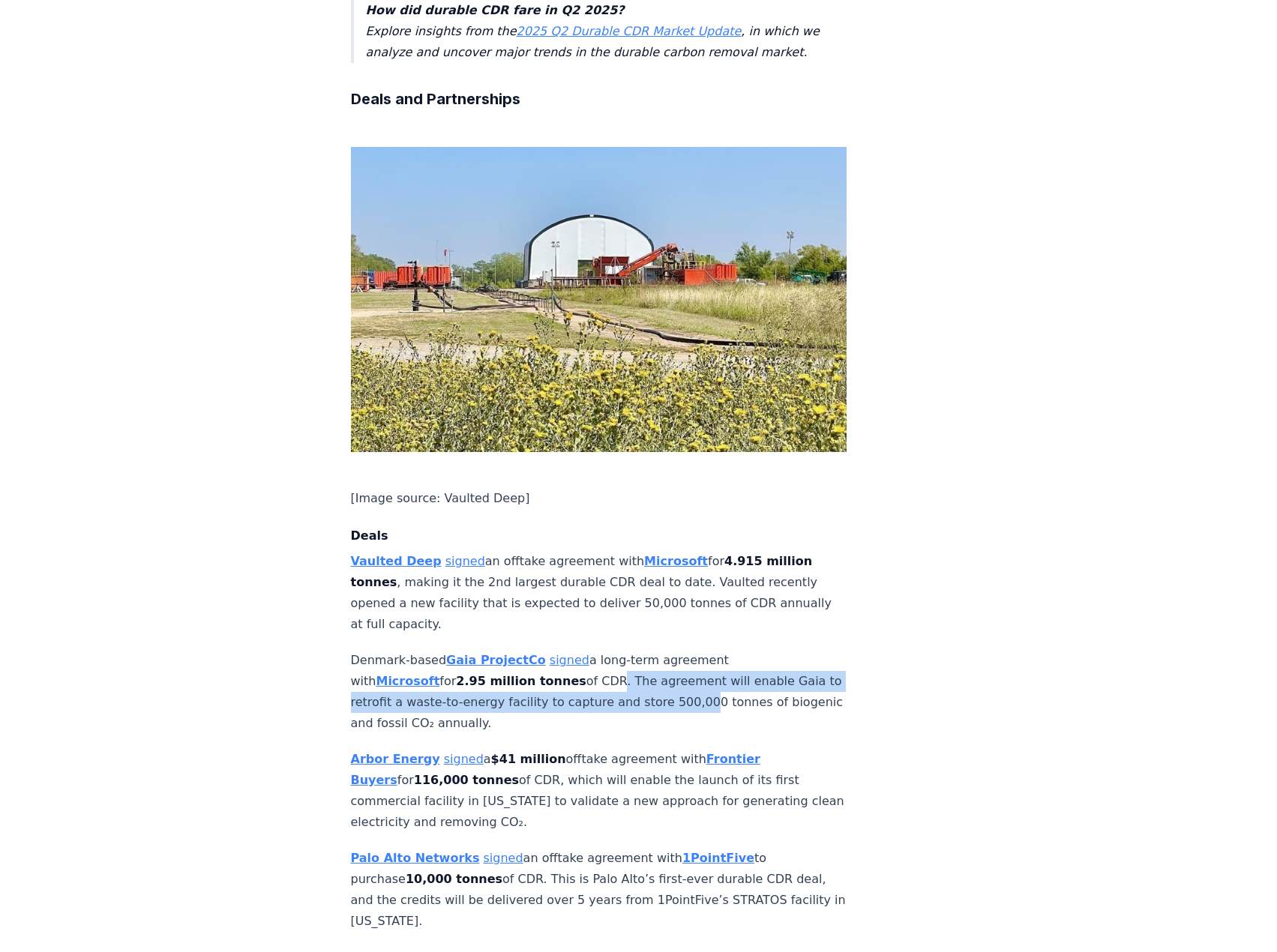
click at [625, 650] on p "Denmark-based Gaia ProjectCo signed a long-term agreement with Microsoft for 2.…" at bounding box center [599, 692] width 496 height 84
drag, startPoint x: 652, startPoint y: 632, endPoint x: 667, endPoint y: 664, distance: 35.3
click at [667, 663] on p "Denmark-based Gaia ProjectCo signed a long-term agreement with Microsoft for 2.…" at bounding box center [599, 692] width 496 height 84
click at [667, 664] on p "Denmark-based Gaia ProjectCo signed a long-term agreement with Microsoft for 2.…" at bounding box center [599, 692] width 496 height 84
drag, startPoint x: 667, startPoint y: 649, endPoint x: 667, endPoint y: 628, distance: 21.0
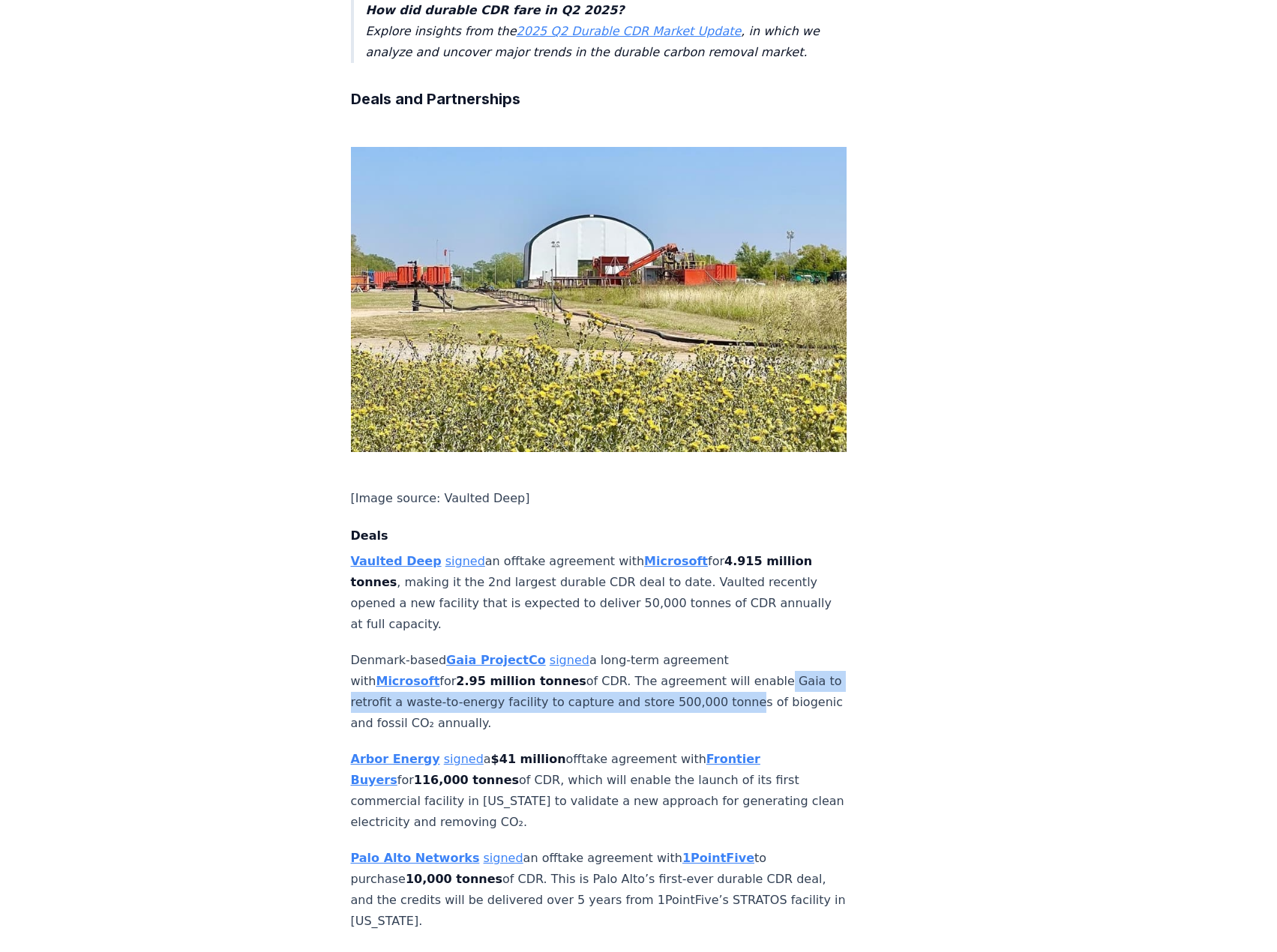
click at [667, 650] on p "Denmark-based Gaia ProjectCo signed a long-term agreement with Microsoft for 2.…" at bounding box center [599, 692] width 496 height 84
drag, startPoint x: 664, startPoint y: 623, endPoint x: 662, endPoint y: 659, distance: 36.1
click at [662, 659] on p "Denmark-based Gaia ProjectCo signed a long-term agreement with Microsoft for 2.…" at bounding box center [599, 692] width 496 height 84
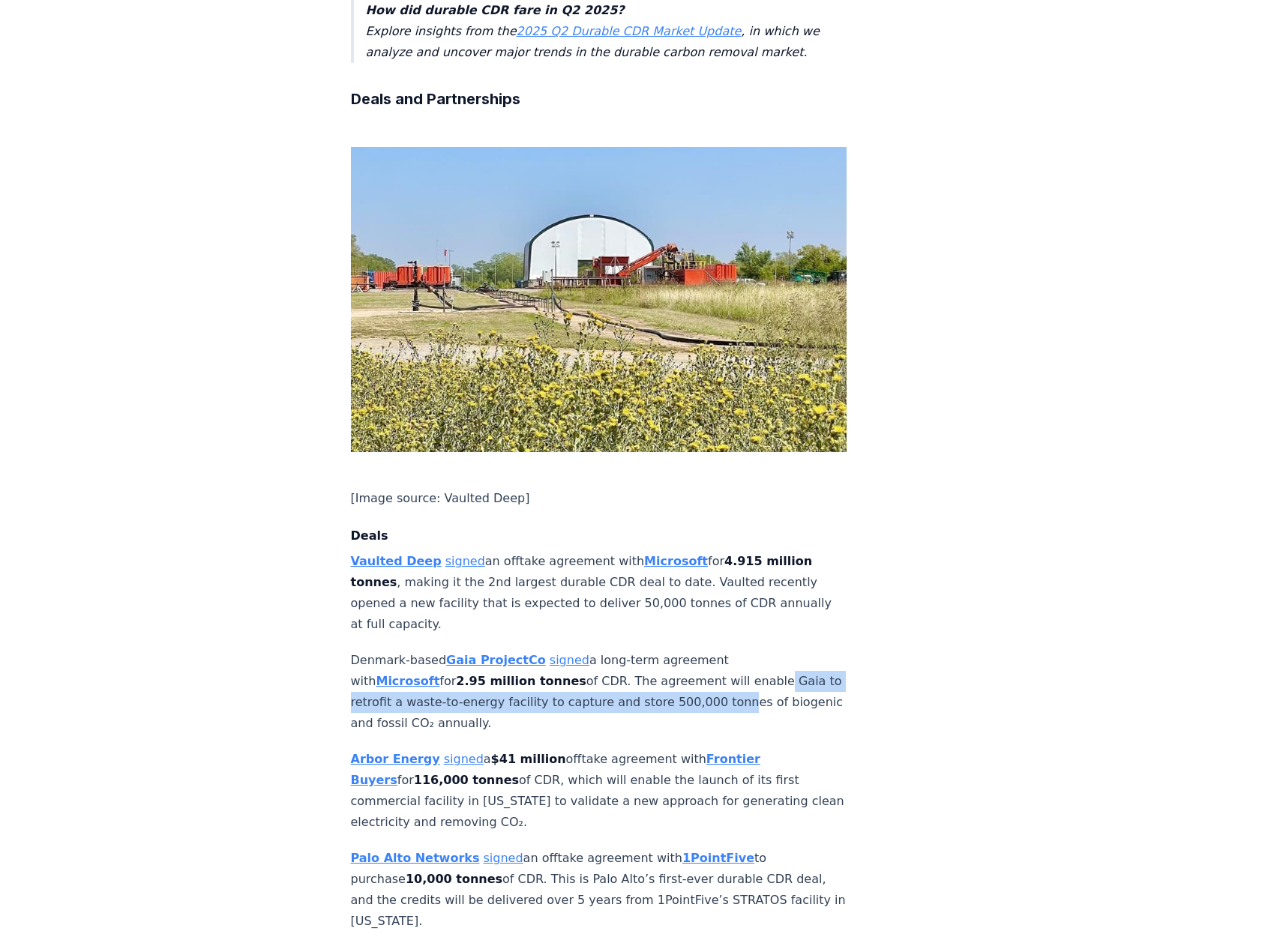
drag, startPoint x: 663, startPoint y: 653, endPoint x: 674, endPoint y: 677, distance: 26.4
click at [674, 677] on p "Denmark-based Gaia ProjectCo signed a long-term agreement with Microsoft for 2.…" at bounding box center [599, 692] width 496 height 84
click at [673, 677] on p "Denmark-based Gaia ProjectCo signed a long-term agreement with Microsoft for 2.…" at bounding box center [599, 692] width 496 height 84
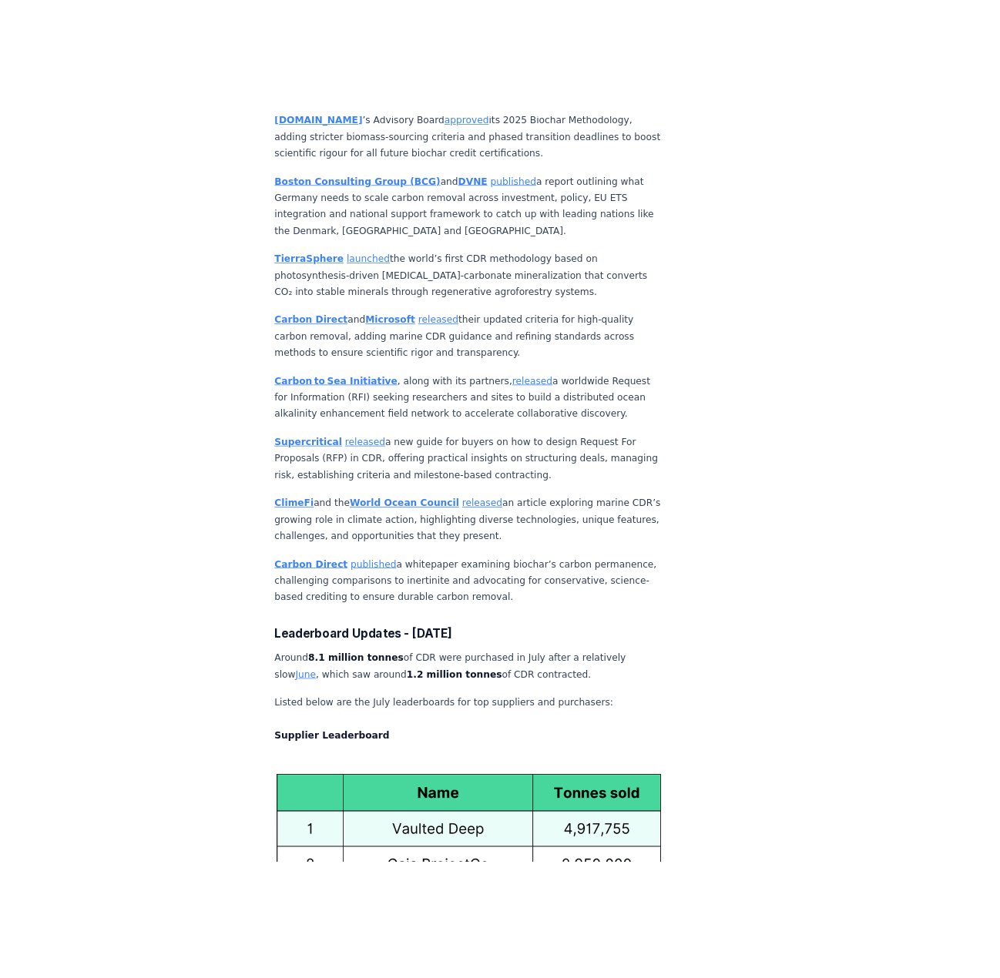
scroll to position [6778, 0]
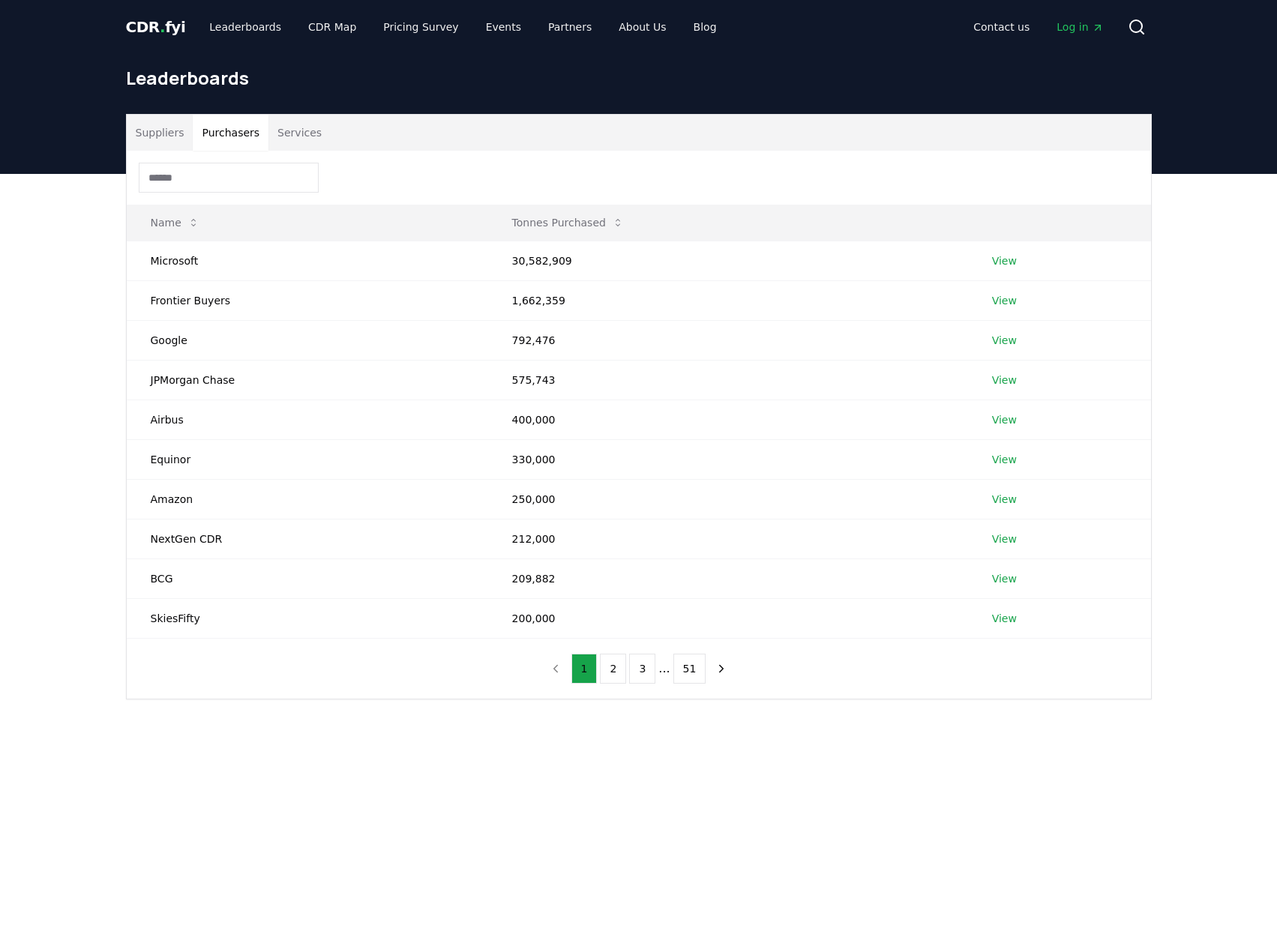
click at [163, 22] on span "CDR . fyi" at bounding box center [156, 26] width 60 height 18
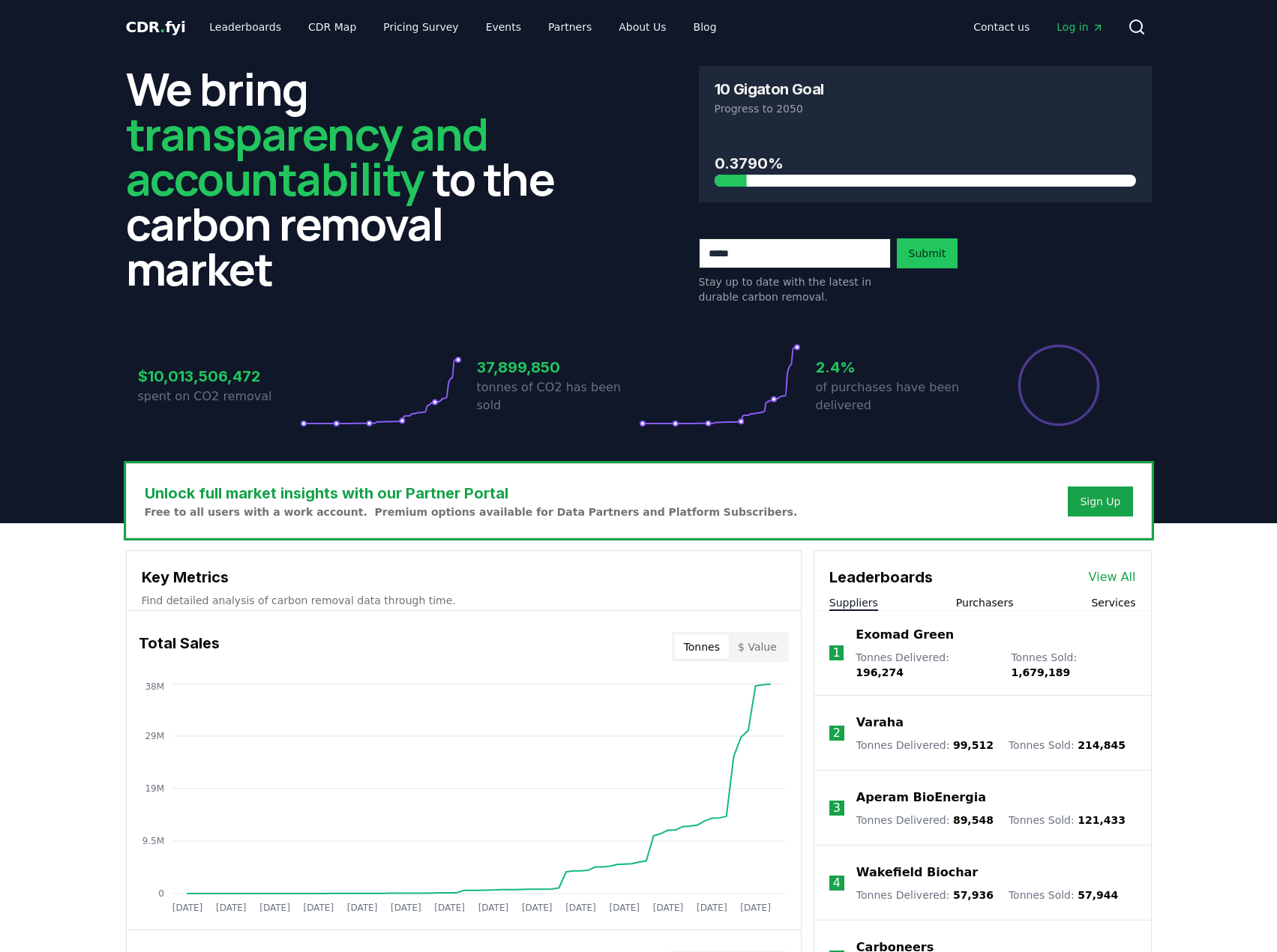
click at [1090, 21] on span "Log in" at bounding box center [1079, 26] width 47 height 15
